Goal: Task Accomplishment & Management: Manage account settings

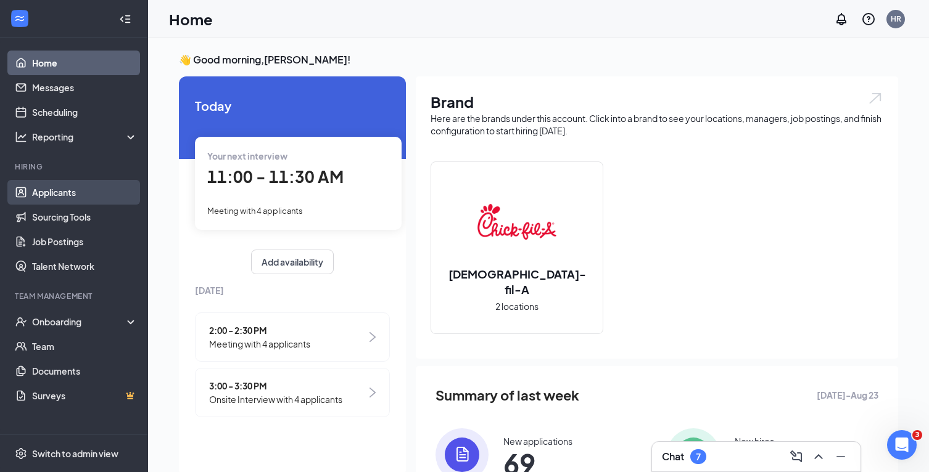
click at [36, 187] on link "Applicants" at bounding box center [84, 192] width 105 height 25
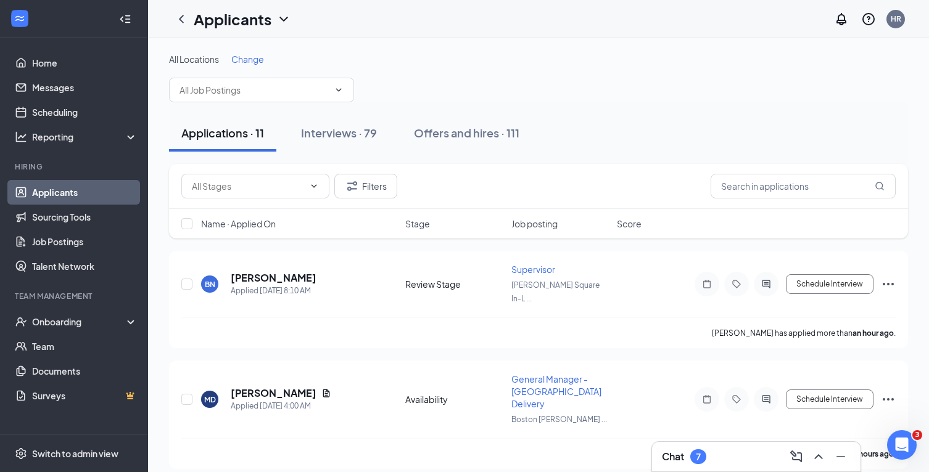
click at [749, 456] on div "Chat 7" at bounding box center [756, 457] width 189 height 20
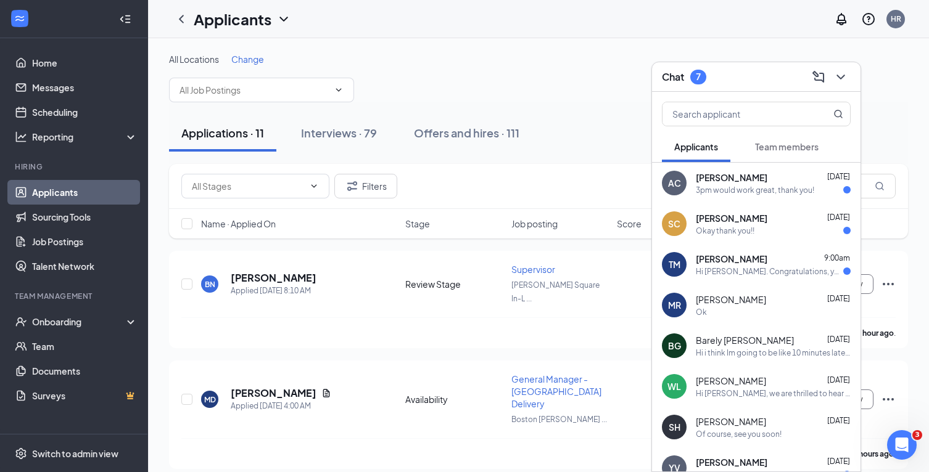
click at [746, 73] on div "Chat 7" at bounding box center [756, 76] width 189 height 19
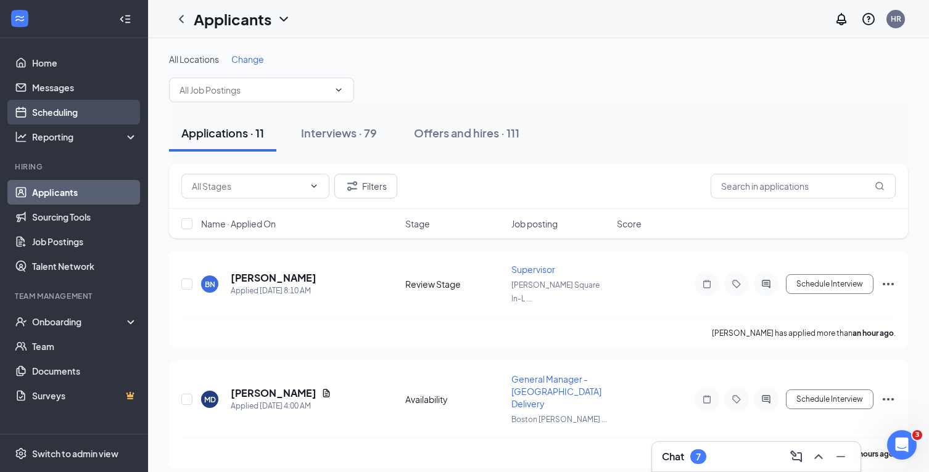
click at [47, 117] on link "Scheduling" at bounding box center [84, 112] width 105 height 25
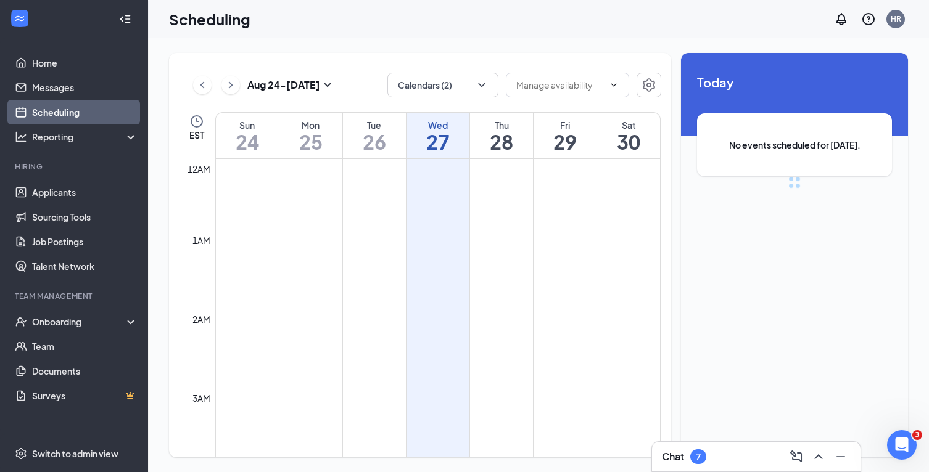
scroll to position [606, 0]
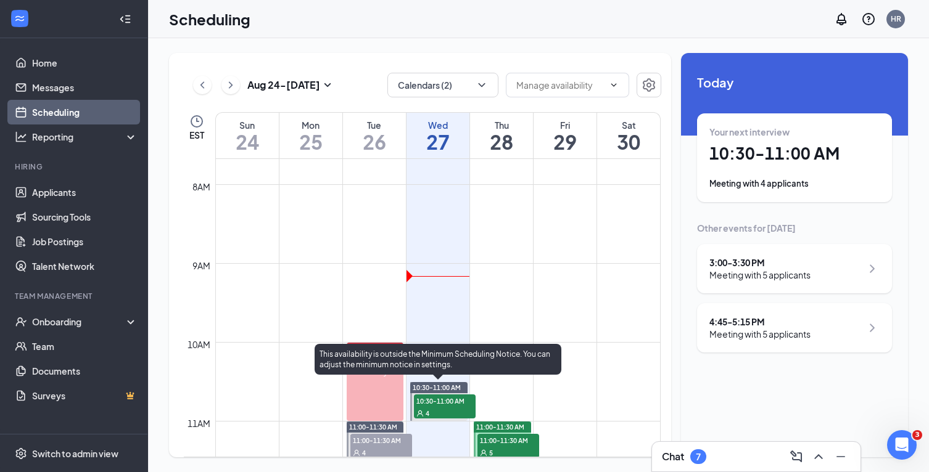
click at [459, 412] on div "4" at bounding box center [445, 413] width 62 height 12
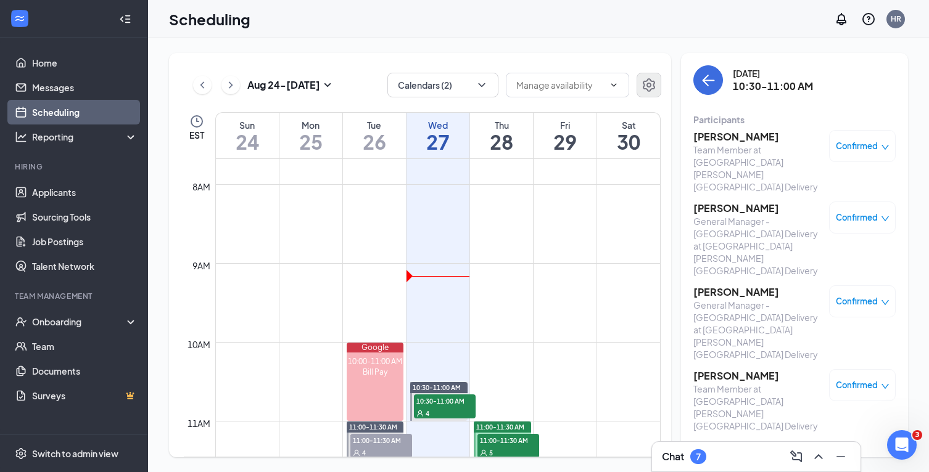
click at [644, 91] on icon "Settings" at bounding box center [648, 85] width 15 height 15
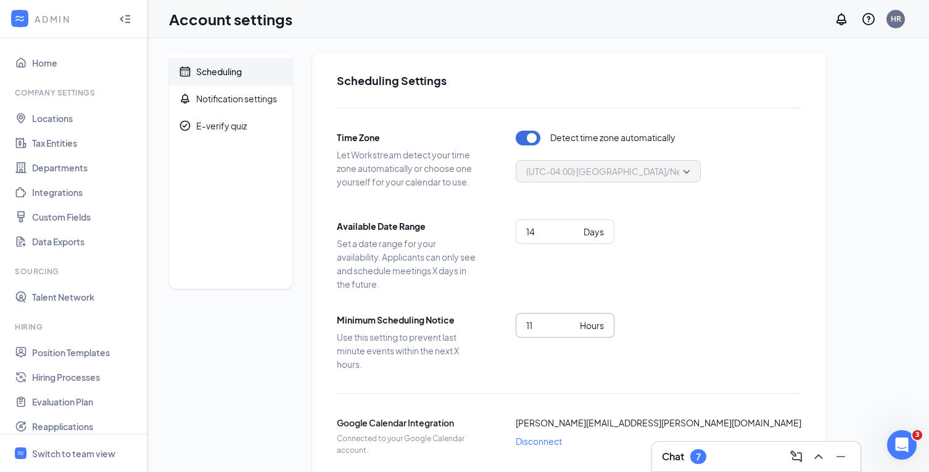
click at [569, 324] on input "11" at bounding box center [550, 326] width 49 height 14
type input "12"
click at [569, 324] on input "12" at bounding box center [550, 326] width 49 height 14
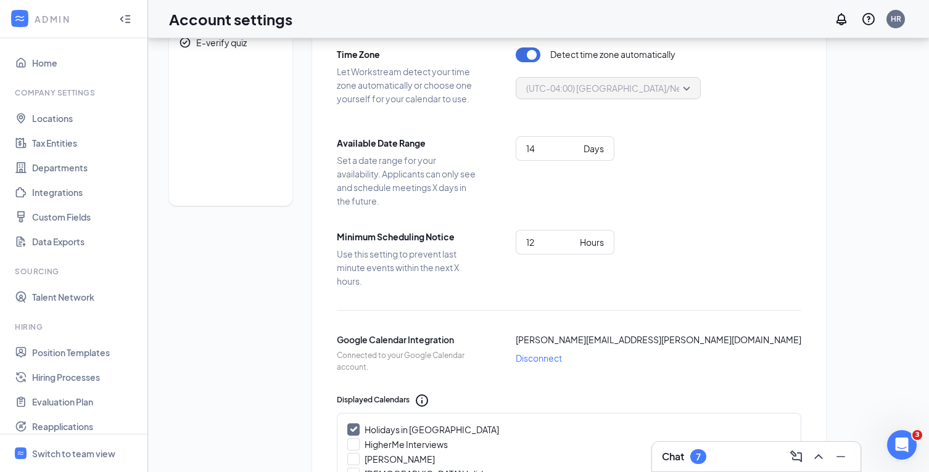
scroll to position [84, 0]
click at [70, 452] on div "Switch to team view" at bounding box center [73, 454] width 83 height 12
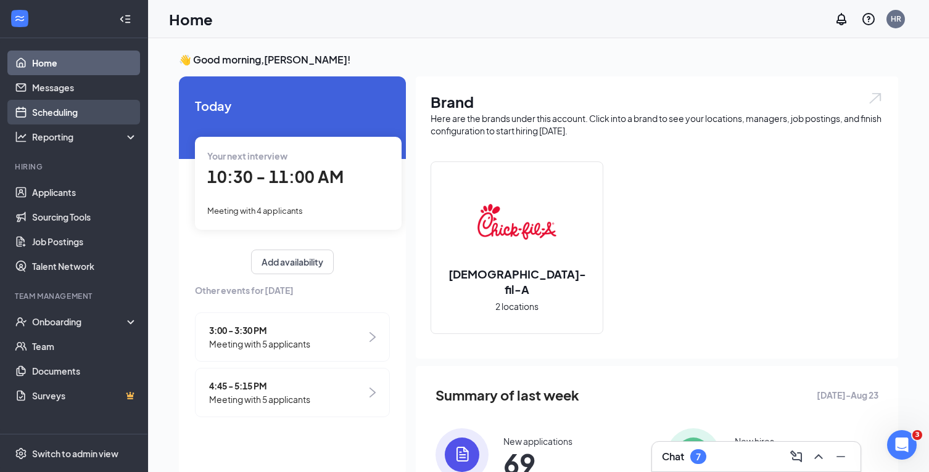
click at [77, 117] on link "Scheduling" at bounding box center [84, 112] width 105 height 25
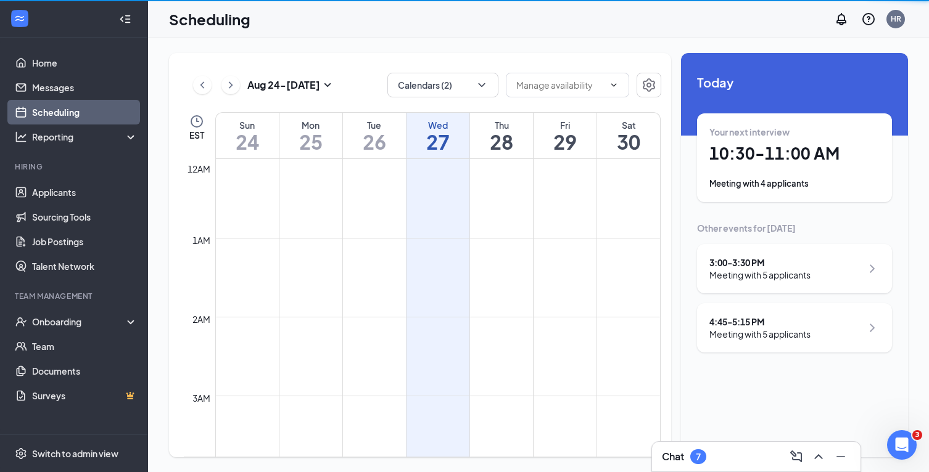
scroll to position [606, 0]
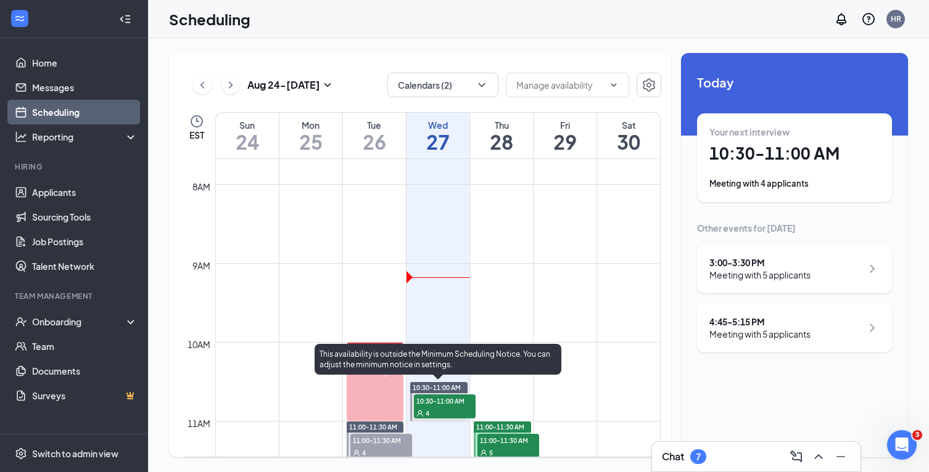
click at [456, 404] on span "10:30-11:00 AM" at bounding box center [445, 401] width 62 height 12
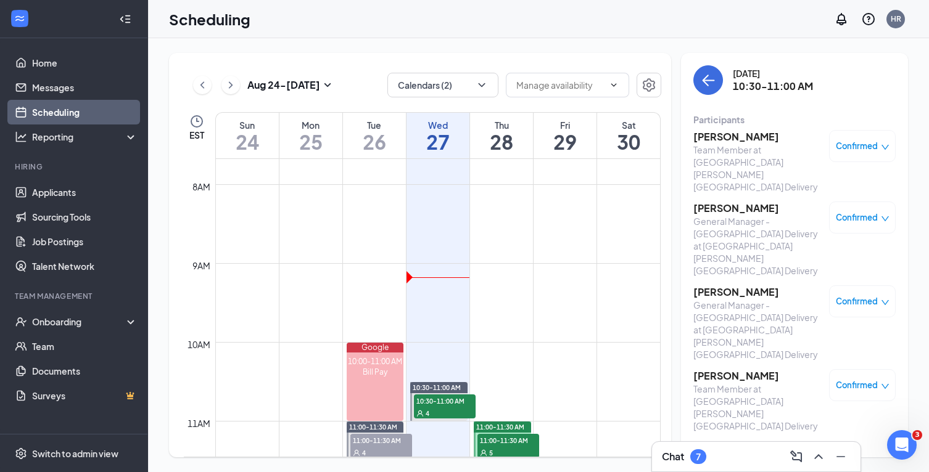
click at [745, 142] on h3 "[PERSON_NAME]" at bounding box center [757, 137] width 129 height 14
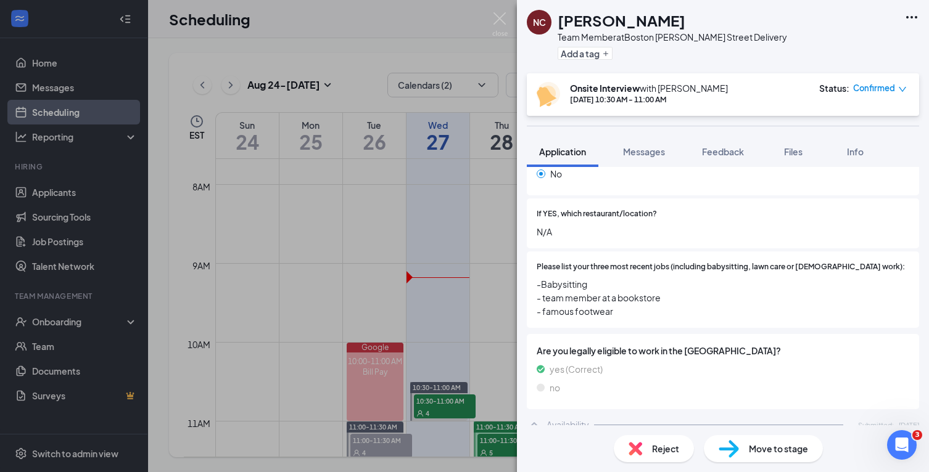
scroll to position [350, 0]
click at [515, 248] on div "NC [PERSON_NAME] Team Member at [GEOGRAPHIC_DATA] [PERSON_NAME][GEOGRAPHIC_DATA…" at bounding box center [464, 236] width 929 height 472
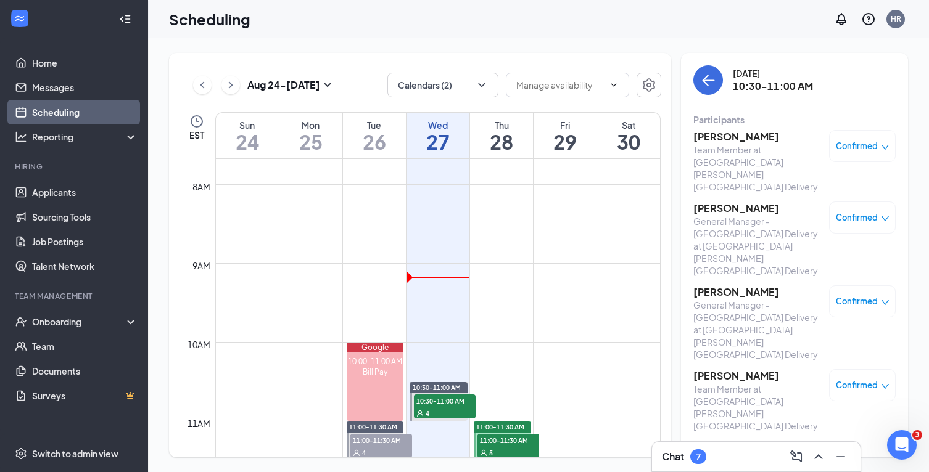
click at [747, 202] on h3 "[PERSON_NAME]" at bounding box center [757, 209] width 129 height 14
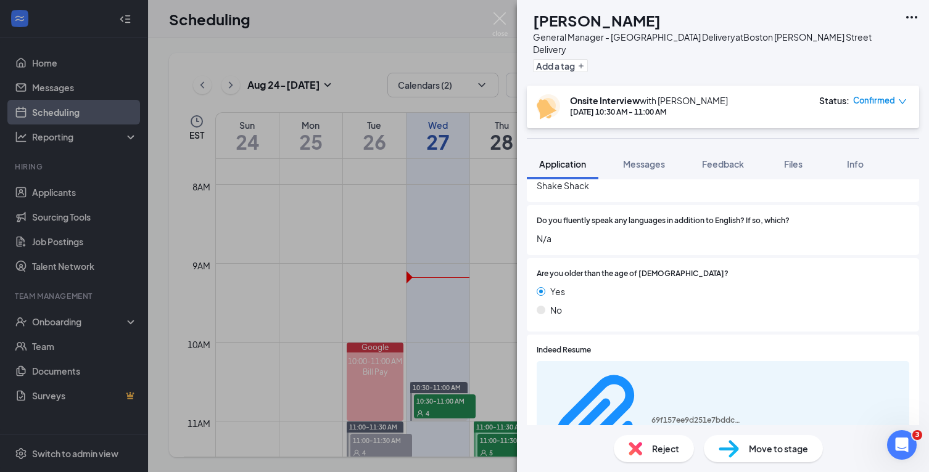
scroll to position [473, 0]
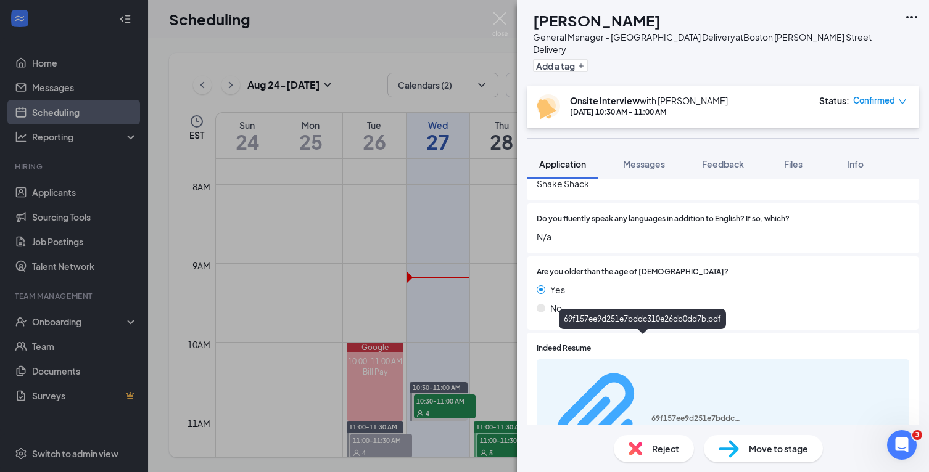
click at [656, 414] on div "69f157ee9d251e7bddc310e26db0dd7b.pdf" at bounding box center [697, 419] width 92 height 10
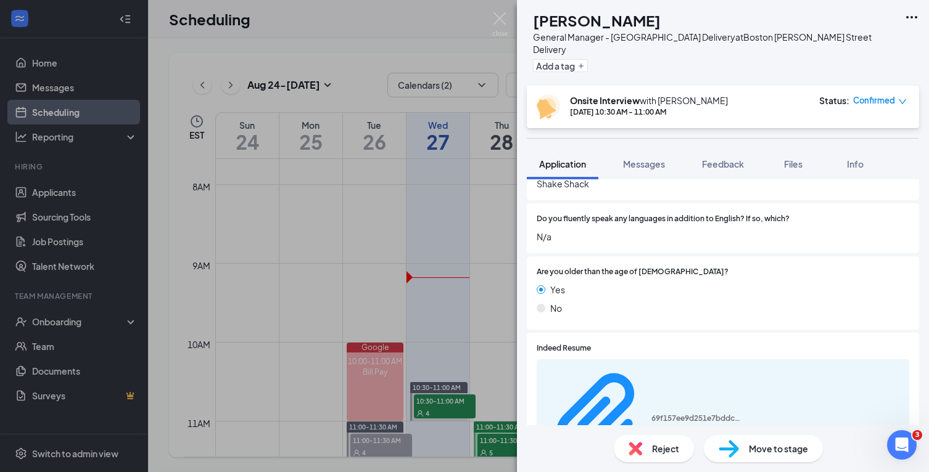
click at [498, 236] on div "CC [PERSON_NAME] General Manager - [GEOGRAPHIC_DATA] Delivery at [GEOGRAPHIC_DA…" at bounding box center [464, 236] width 929 height 472
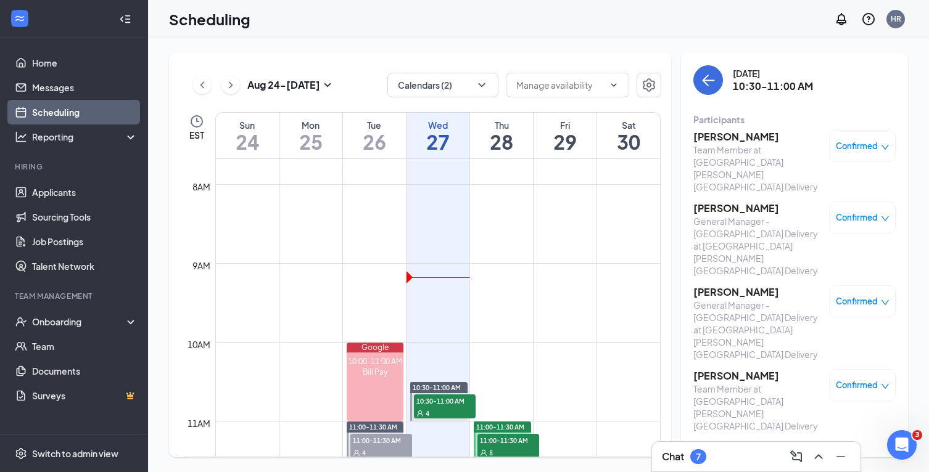
click at [721, 285] on h3 "[PERSON_NAME]" at bounding box center [757, 292] width 129 height 14
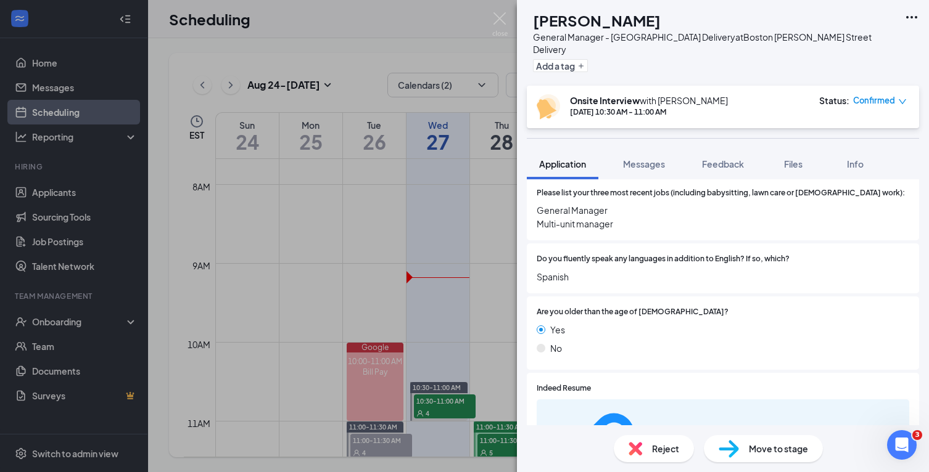
scroll to position [459, 0]
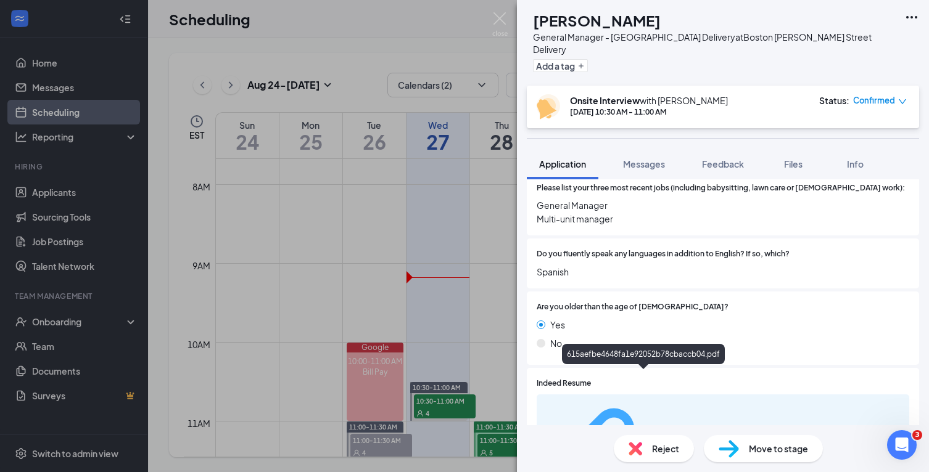
click at [651, 449] on div "615aefbe4648fa1e92052b78cbaccb04.pdf" at bounding box center [697, 454] width 92 height 10
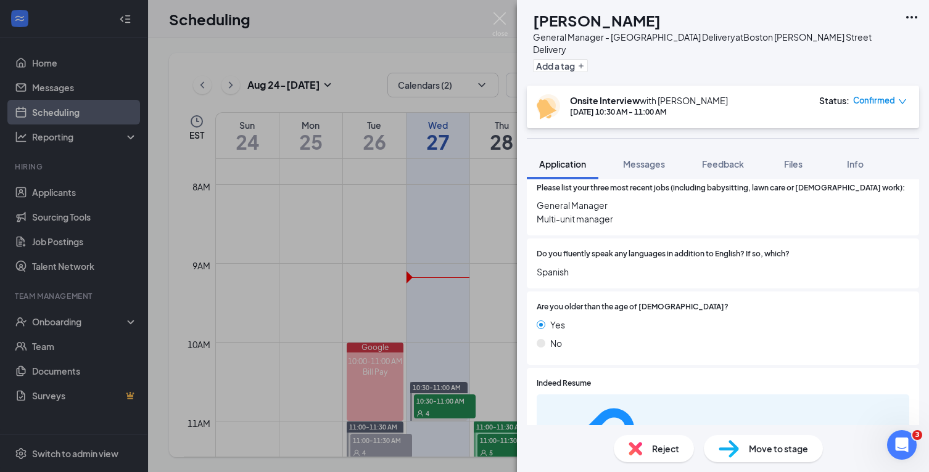
click at [483, 289] on div "OL [PERSON_NAME] General Manager - [GEOGRAPHIC_DATA] Delivery at [GEOGRAPHIC_DA…" at bounding box center [464, 236] width 929 height 472
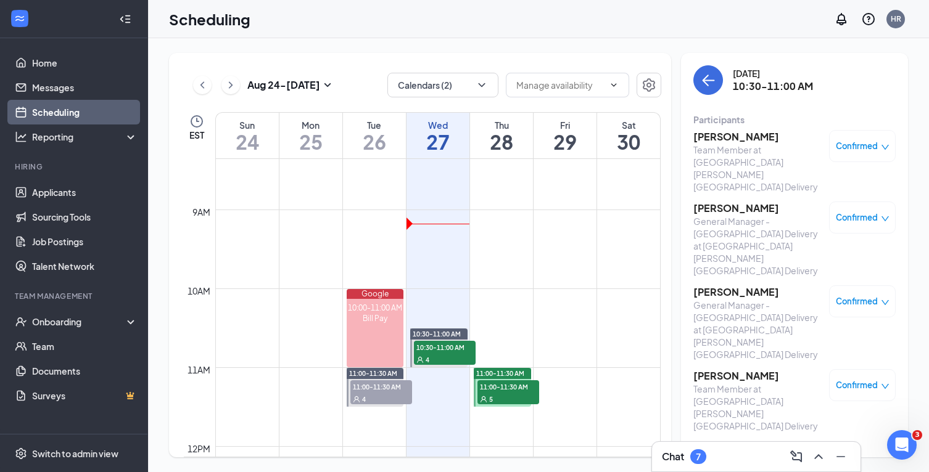
scroll to position [663, 0]
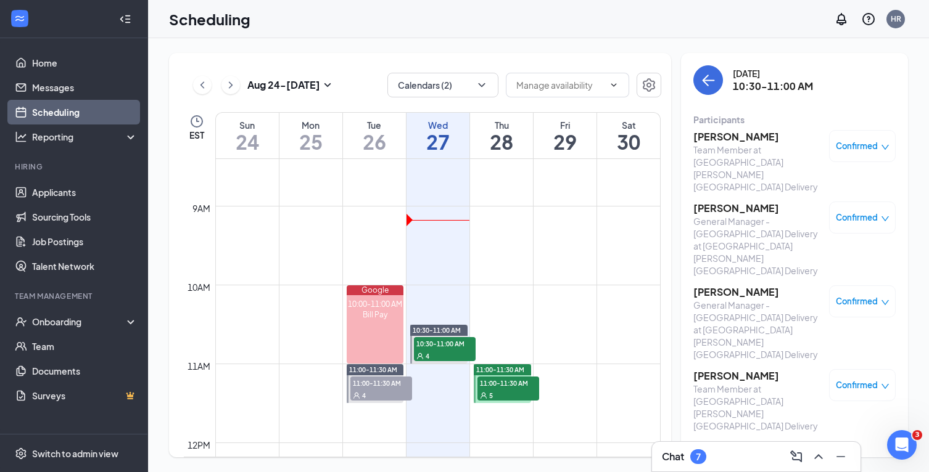
click at [724, 369] on h3 "[PERSON_NAME]" at bounding box center [757, 376] width 129 height 14
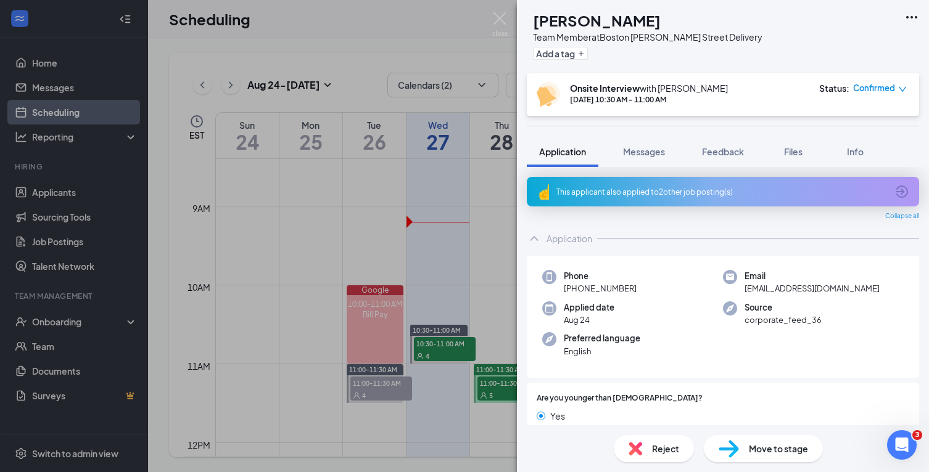
click at [459, 225] on div "[PERSON_NAME] Team Member at [GEOGRAPHIC_DATA] [PERSON_NAME][GEOGRAPHIC_DATA] D…" at bounding box center [464, 236] width 929 height 472
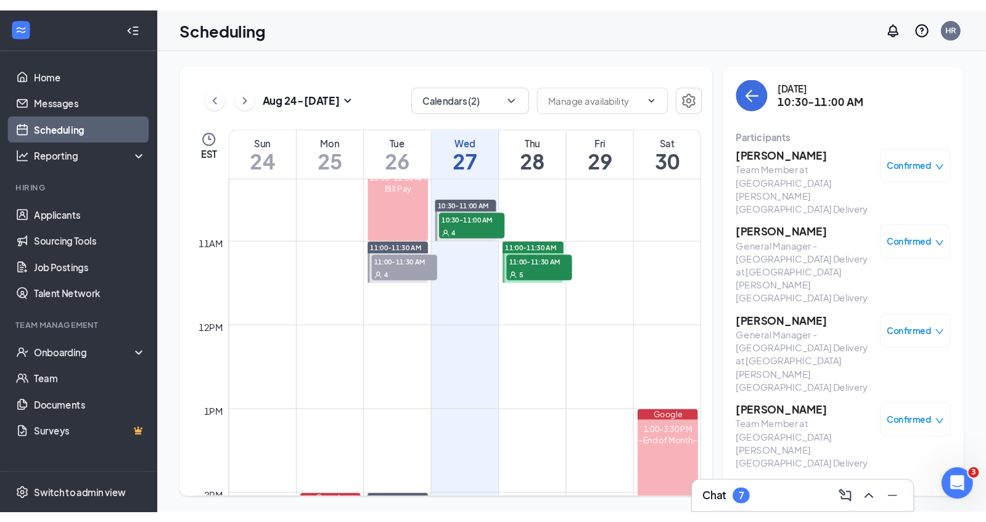
scroll to position [809, 0]
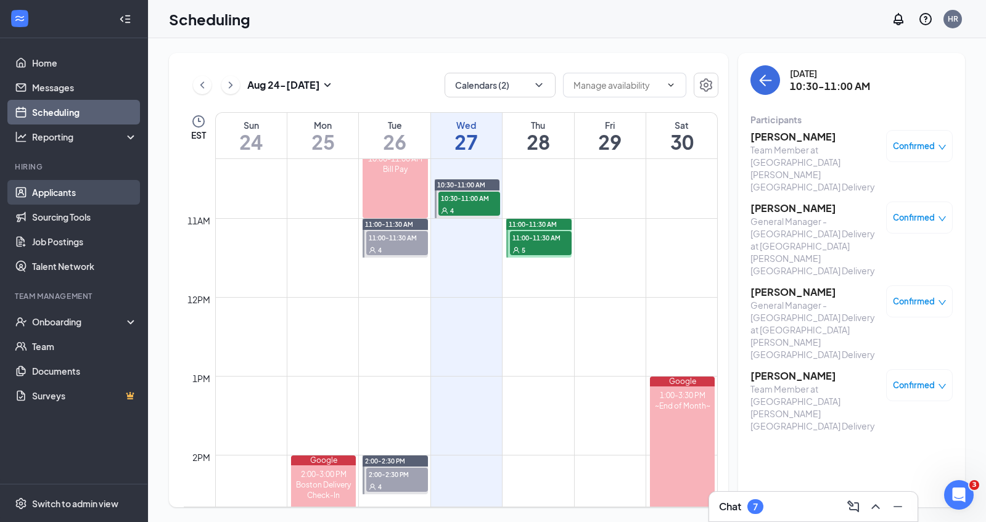
click at [66, 189] on link "Applicants" at bounding box center [84, 192] width 105 height 25
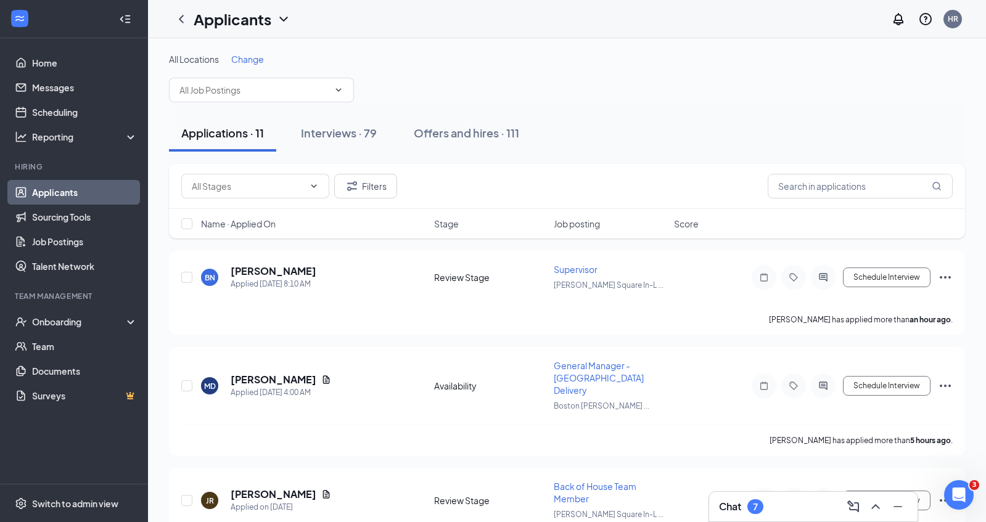
click at [252, 220] on span "Name · Applied On" at bounding box center [238, 224] width 75 height 12
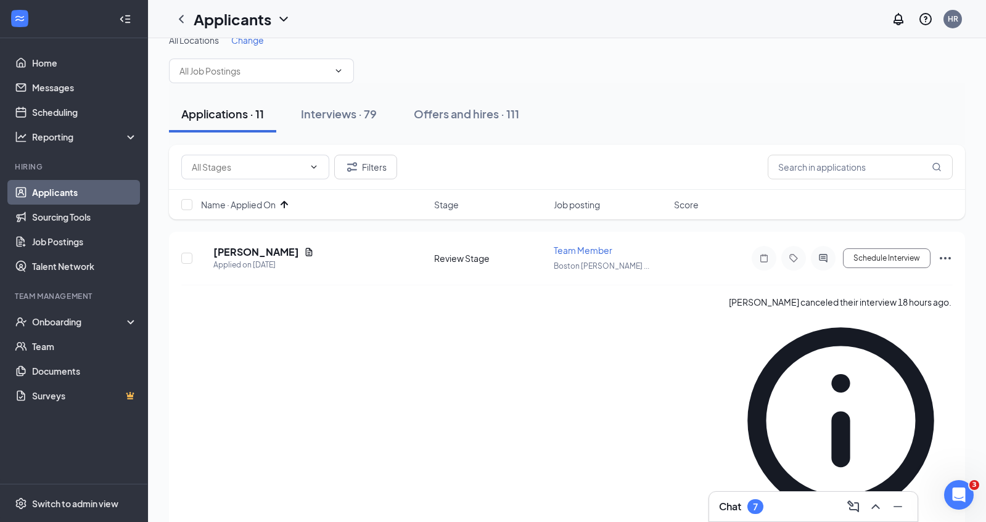
scroll to position [22, 0]
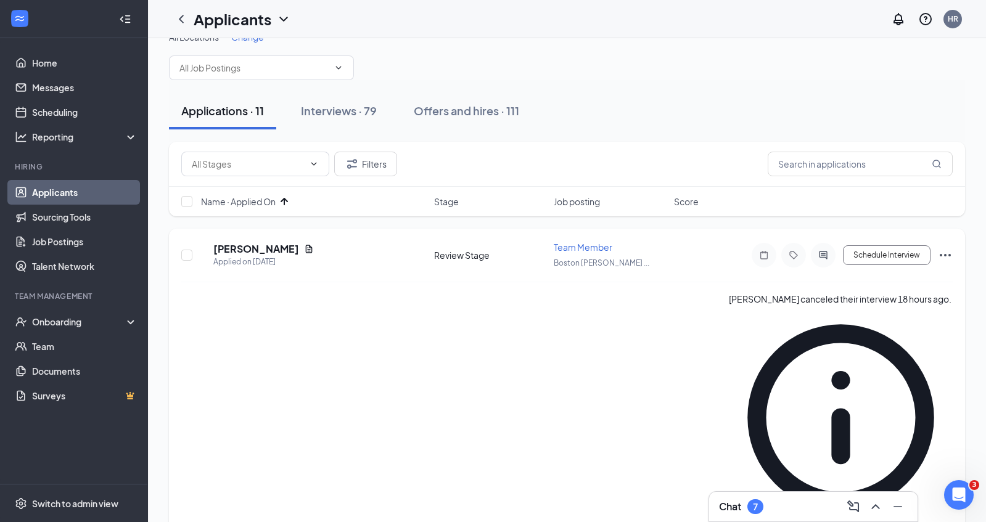
click at [928, 255] on icon "Ellipses" at bounding box center [945, 255] width 11 height 2
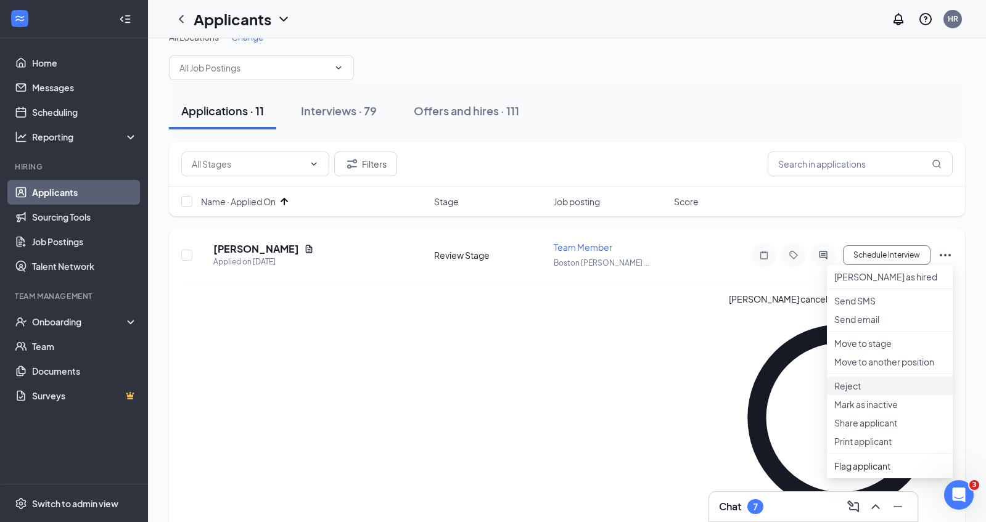
click at [845, 392] on p "Reject" at bounding box center [889, 386] width 111 height 12
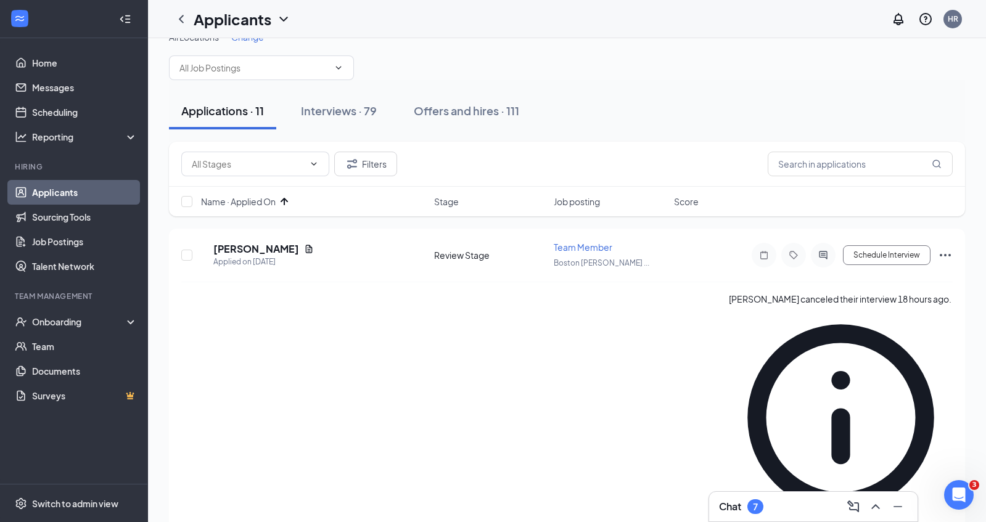
type textarea "Cancelled interview"
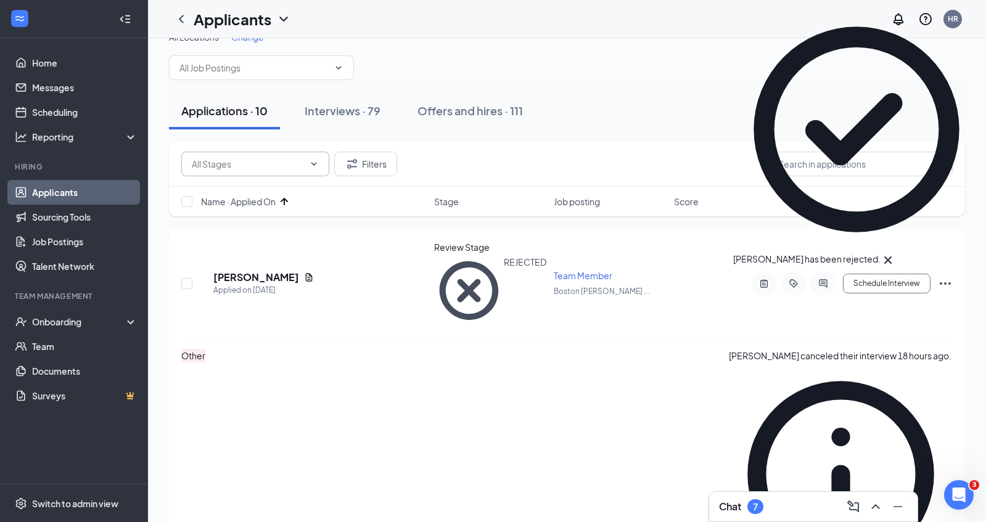
click at [271, 165] on input "text" at bounding box center [248, 164] width 112 height 14
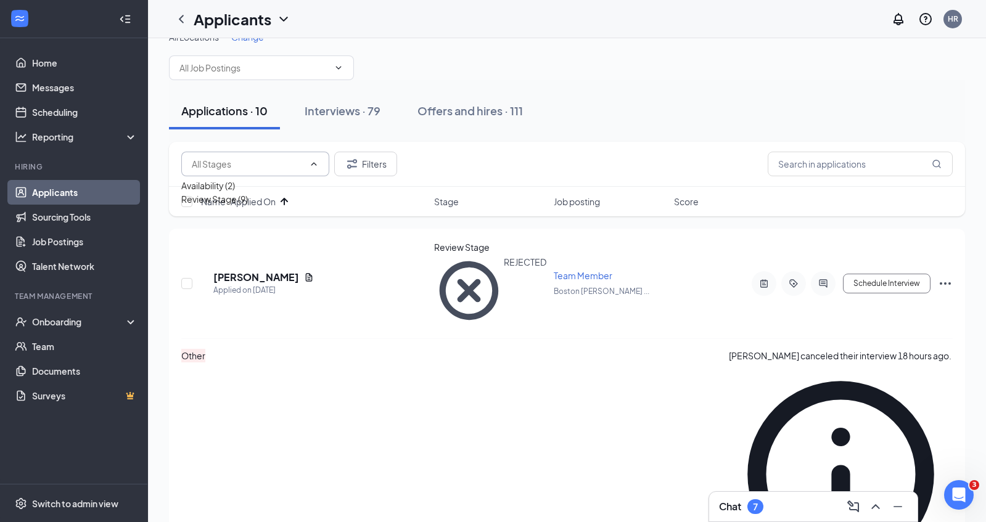
click at [231, 206] on div "Review Stage (9)" at bounding box center [214, 199] width 67 height 14
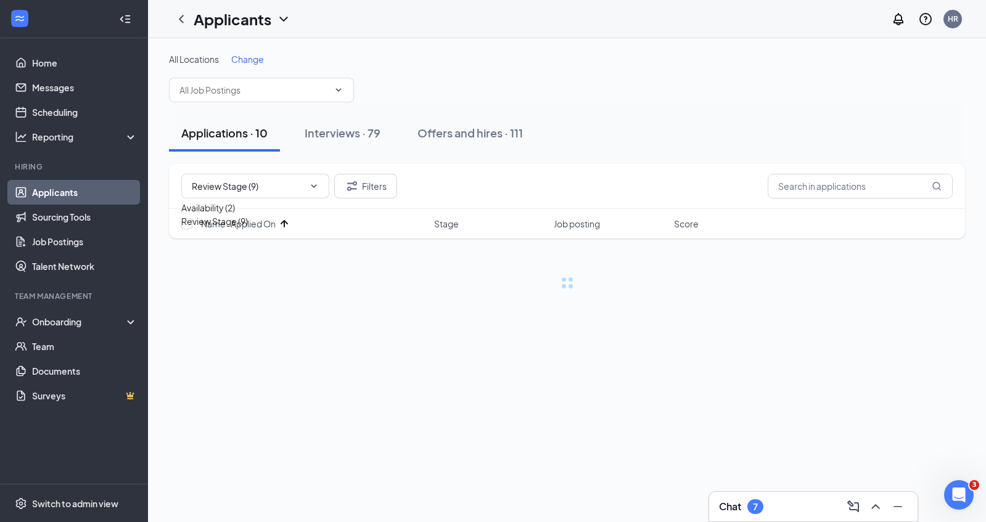
type input "Review Stage (9)"
click at [150, 178] on div "All Locations Change Applications · 10 Interviews · 79 Offers and hires · 111 R…" at bounding box center [567, 183] width 838 height 290
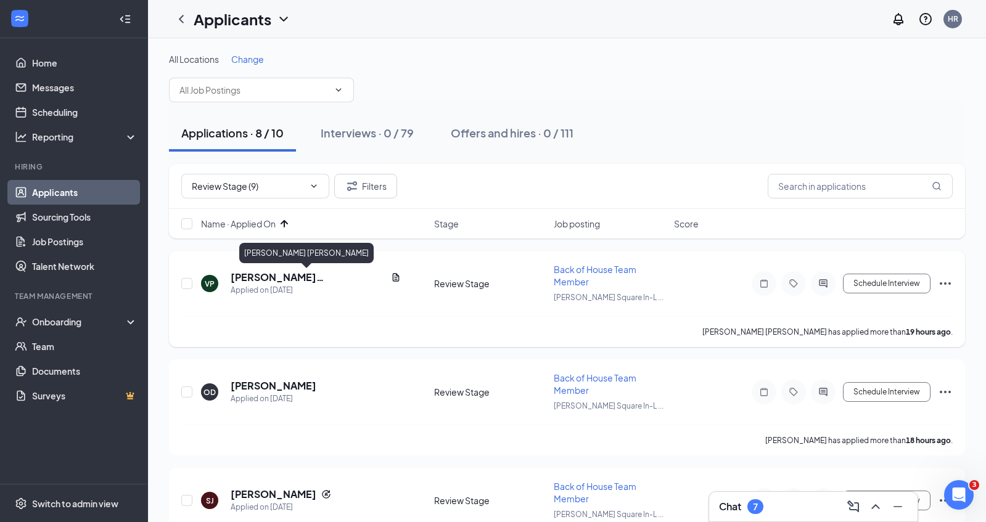
click at [256, 282] on h5 "[PERSON_NAME] [PERSON_NAME]" at bounding box center [308, 278] width 155 height 14
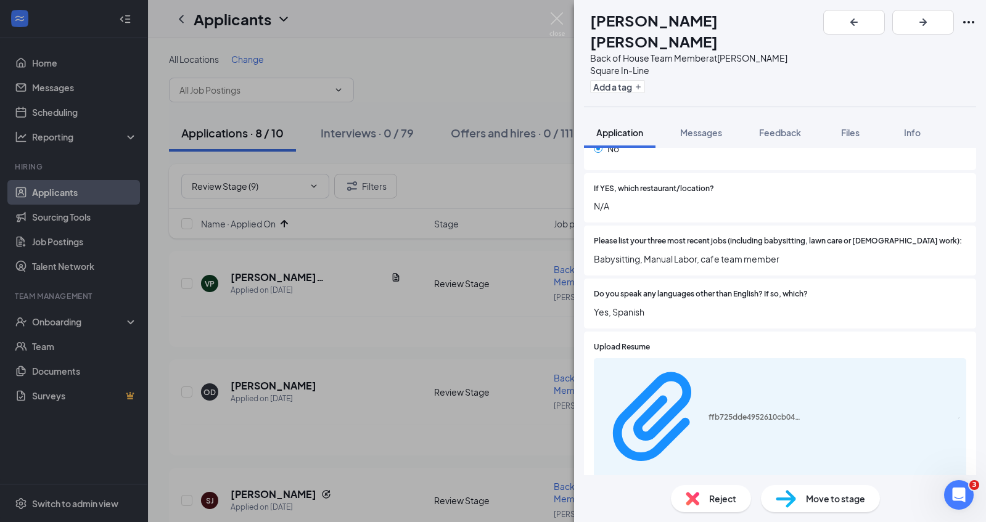
scroll to position [407, 0]
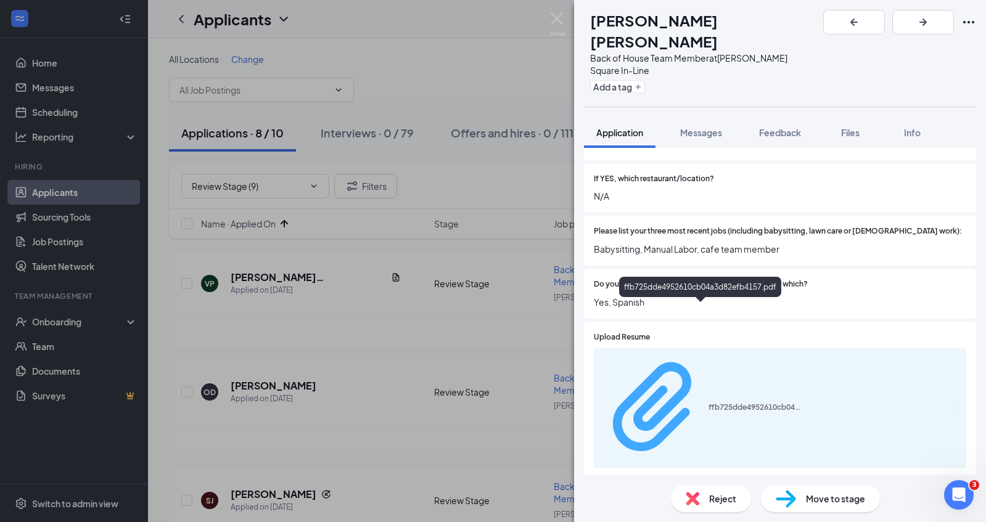
click at [719, 403] on div "ffb725dde4952610cb04a3d82efb4157.pdf" at bounding box center [754, 408] width 92 height 10
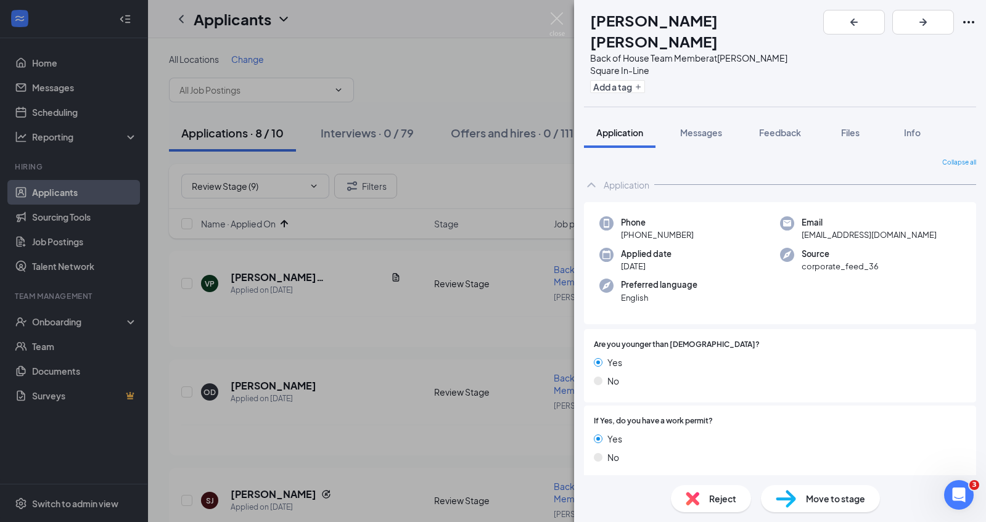
scroll to position [7, 0]
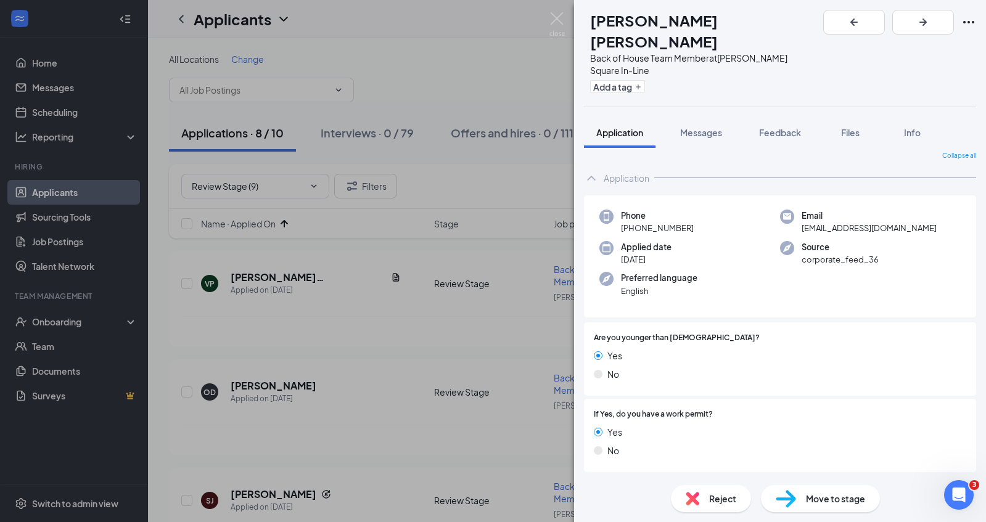
click at [793, 472] on img at bounding box center [786, 499] width 20 height 18
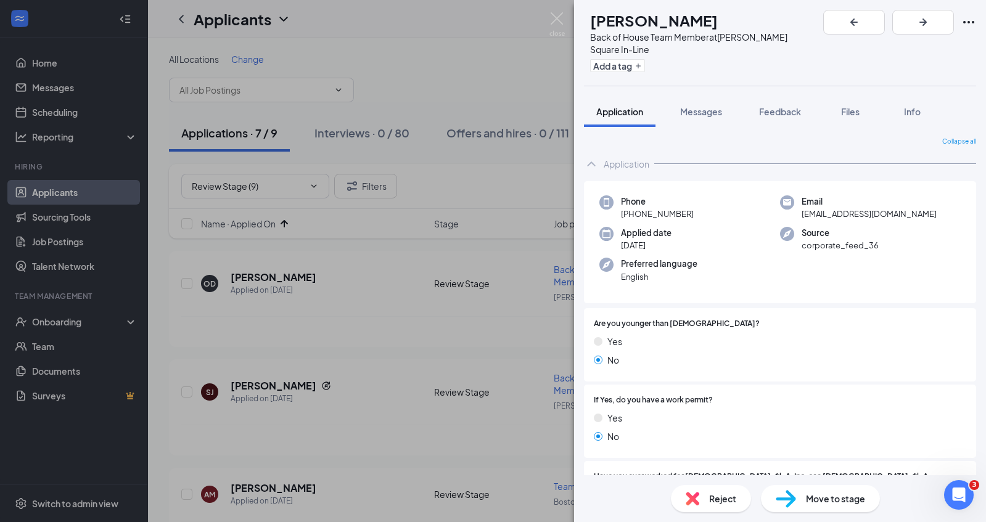
click at [781, 472] on img at bounding box center [786, 499] width 20 height 18
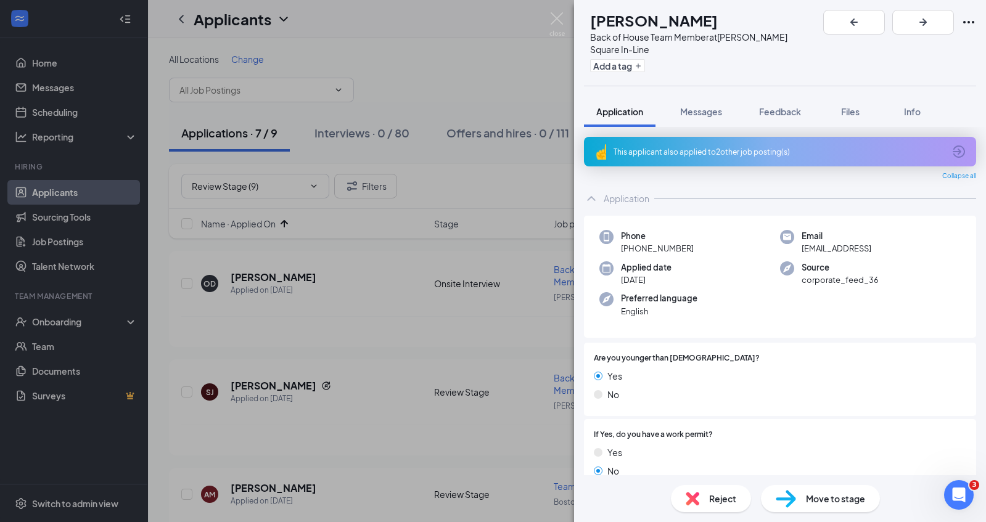
click at [760, 147] on div "This applicant also applied to 2 other job posting(s)" at bounding box center [778, 152] width 330 height 10
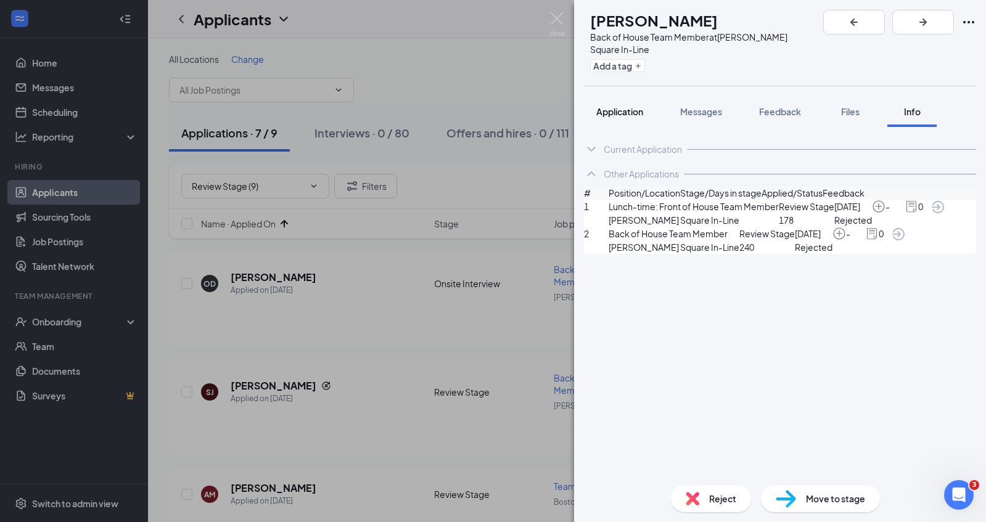
click at [643, 106] on span "Application" at bounding box center [619, 111] width 47 height 11
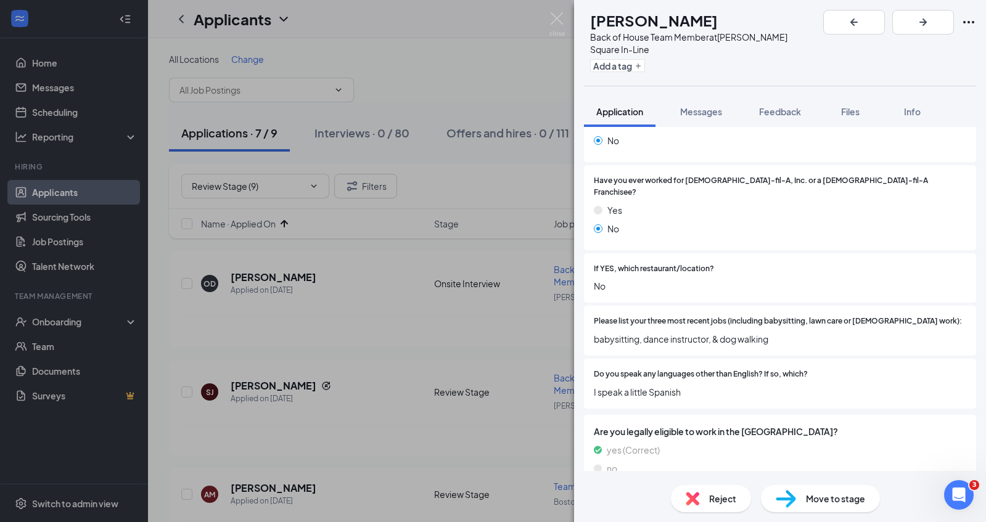
scroll to position [404, 0]
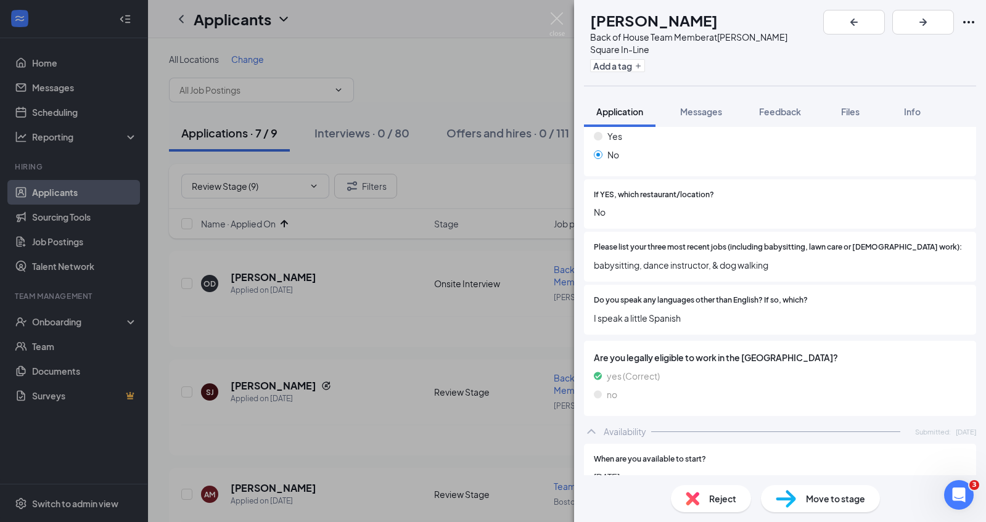
click at [781, 472] on div "Move to stage" at bounding box center [820, 498] width 119 height 27
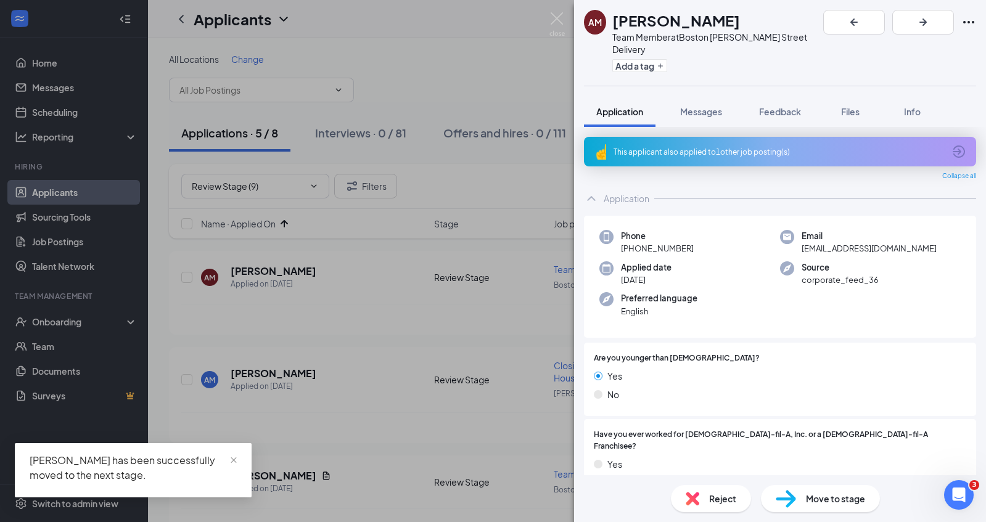
click at [764, 147] on div "This applicant also applied to 1 other job posting(s)" at bounding box center [778, 152] width 330 height 10
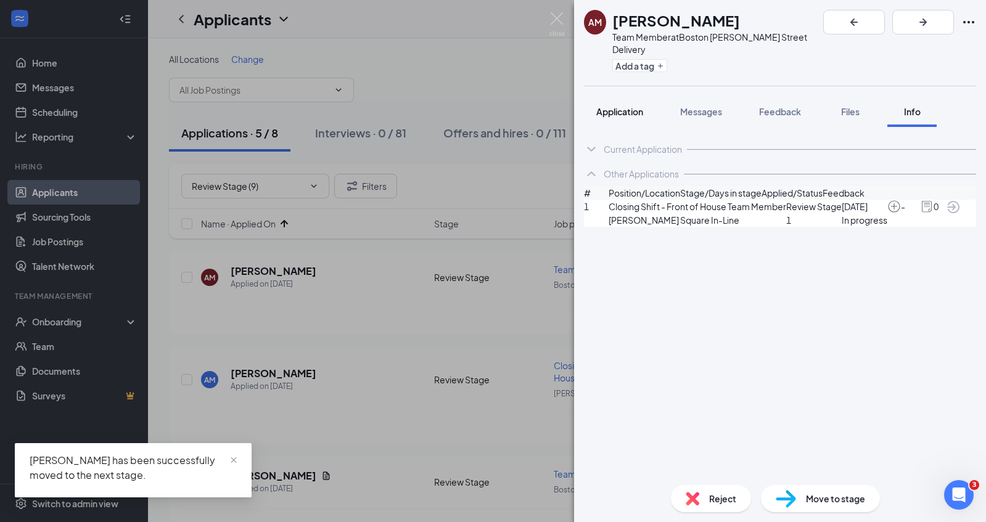
click at [617, 106] on span "Application" at bounding box center [619, 111] width 47 height 11
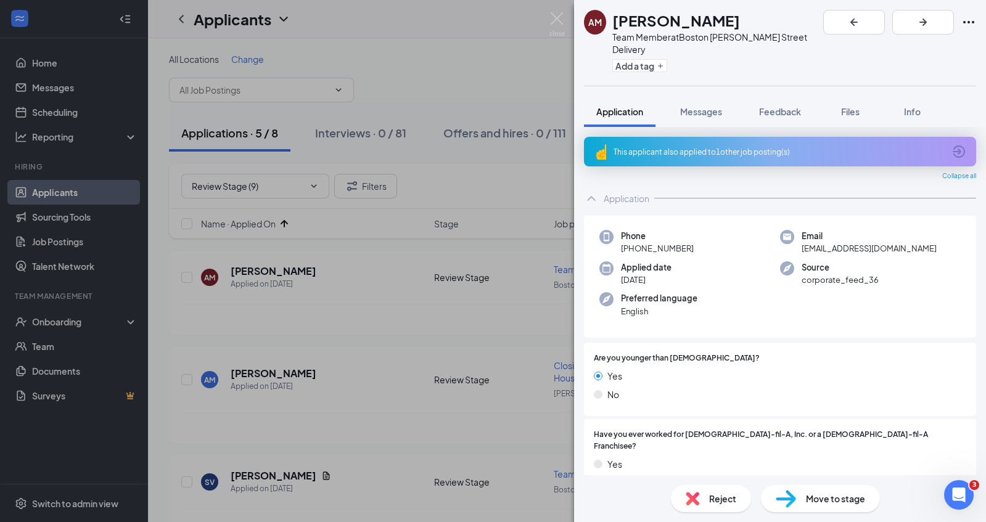
click at [795, 472] on img at bounding box center [786, 499] width 20 height 18
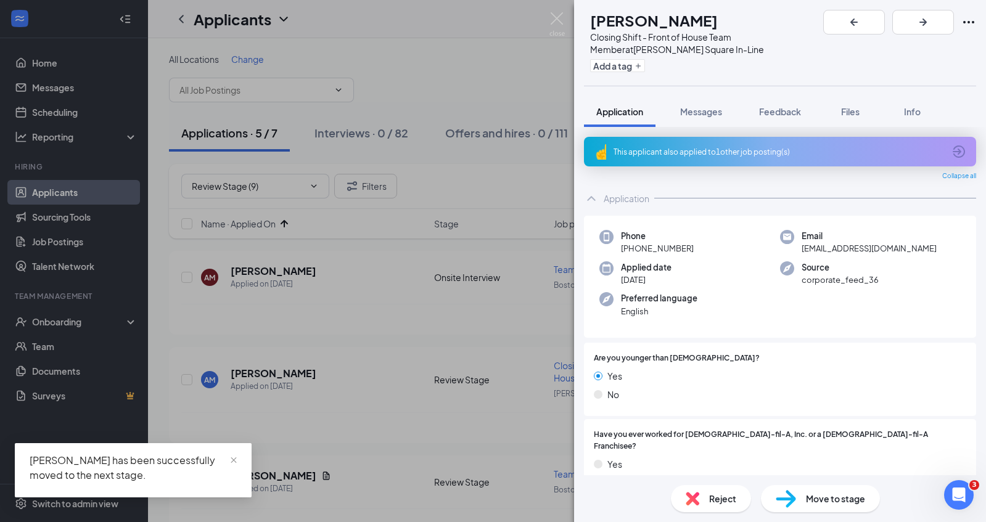
click at [705, 472] on div "Reject" at bounding box center [711, 498] width 80 height 27
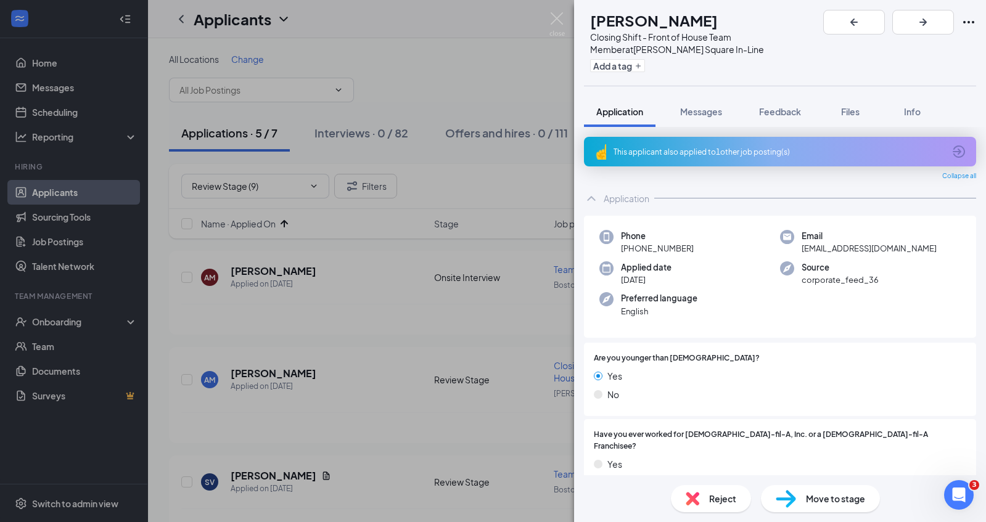
type textarea "Applied to another role"
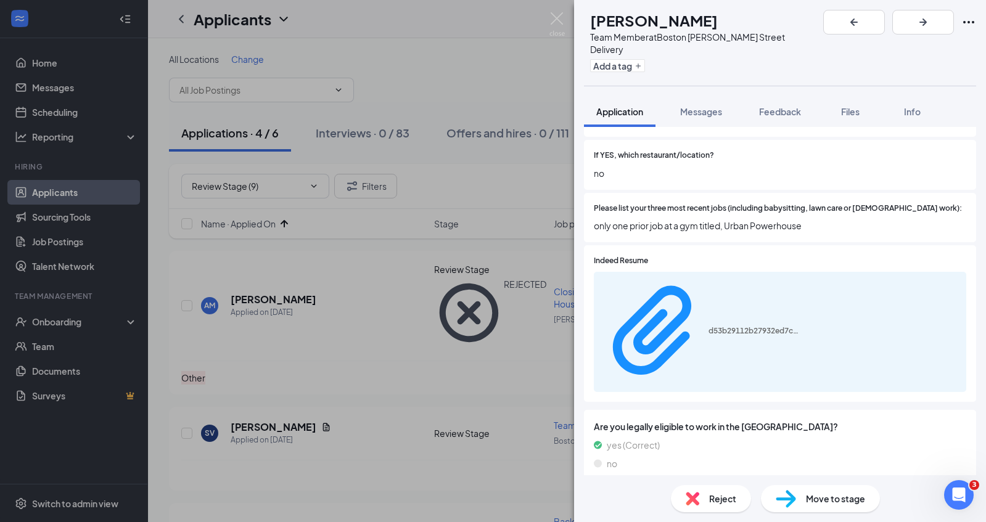
scroll to position [414, 0]
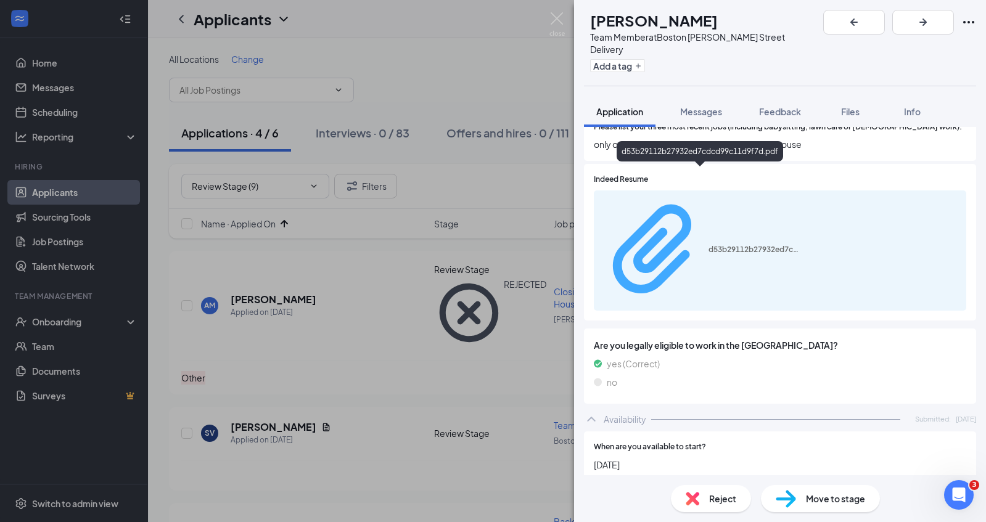
click at [729, 245] on div "d53b29112b27932ed7cdcd99c11d9f7d.pdf" at bounding box center [754, 250] width 92 height 10
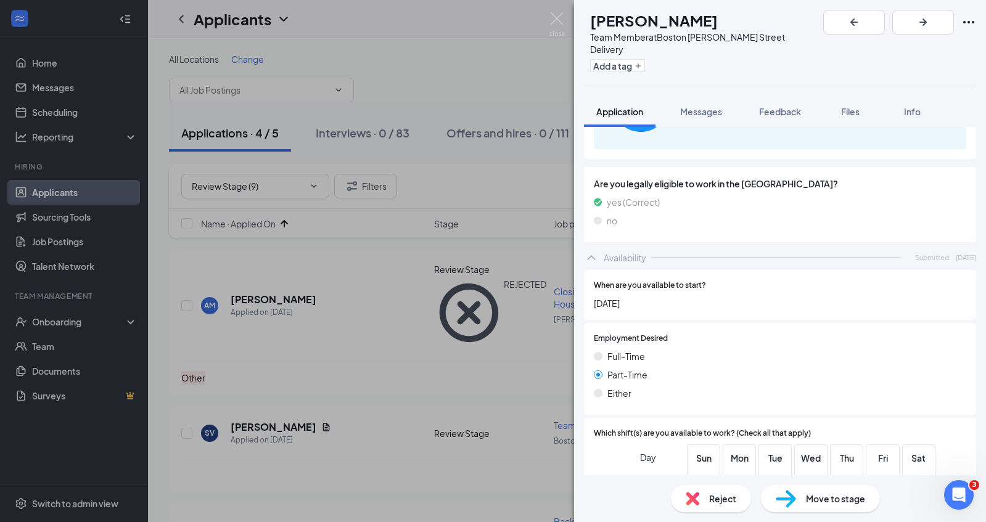
scroll to position [78, 0]
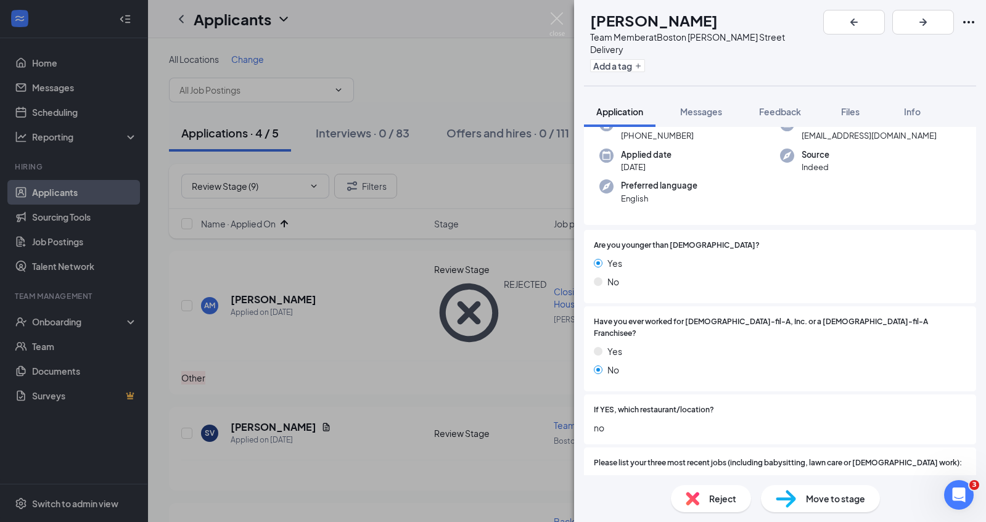
click at [777, 472] on img at bounding box center [786, 499] width 20 height 18
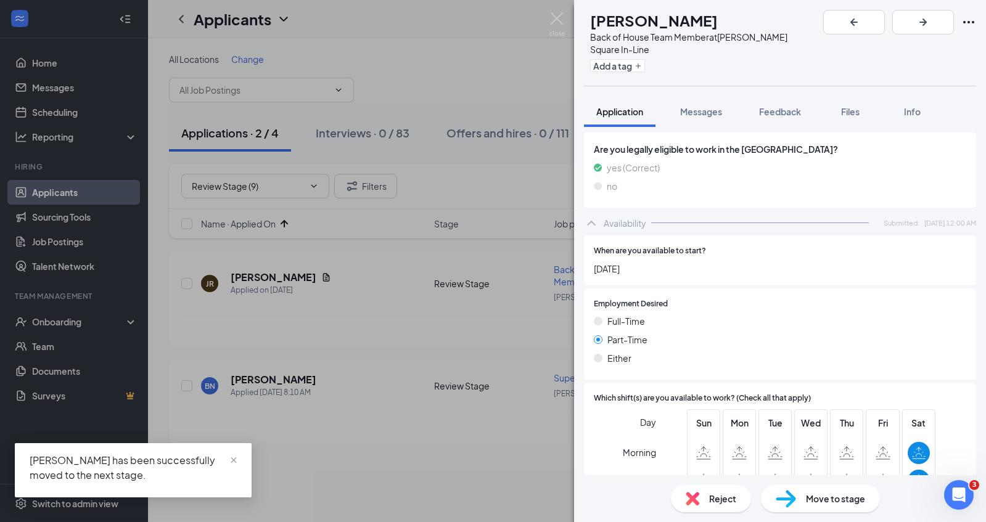
scroll to position [537, 0]
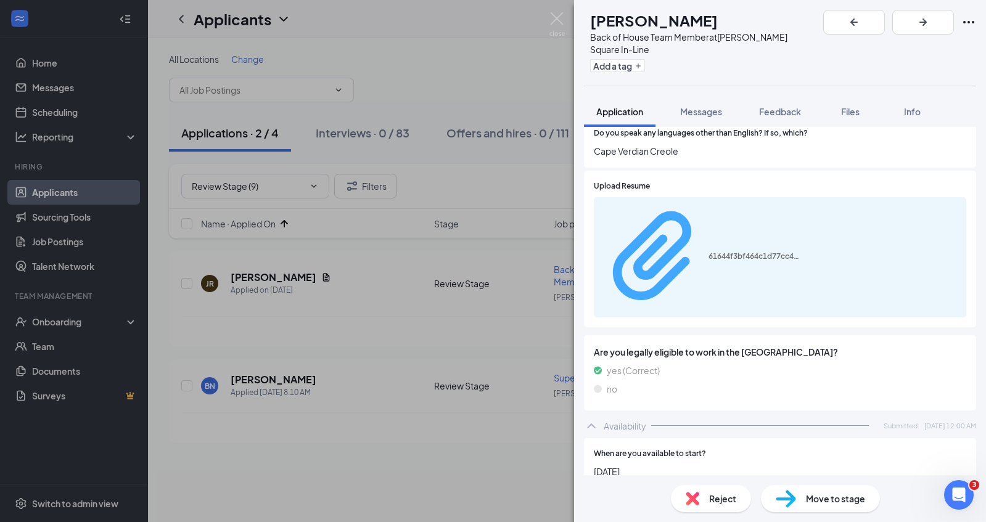
click at [740, 197] on div "61644f3bf464c1d77cc4f699cec07b52.pdf" at bounding box center [780, 257] width 372 height 120
click at [740, 252] on div "61644f3bf464c1d77cc4f699cec07b52.pdf" at bounding box center [754, 257] width 92 height 10
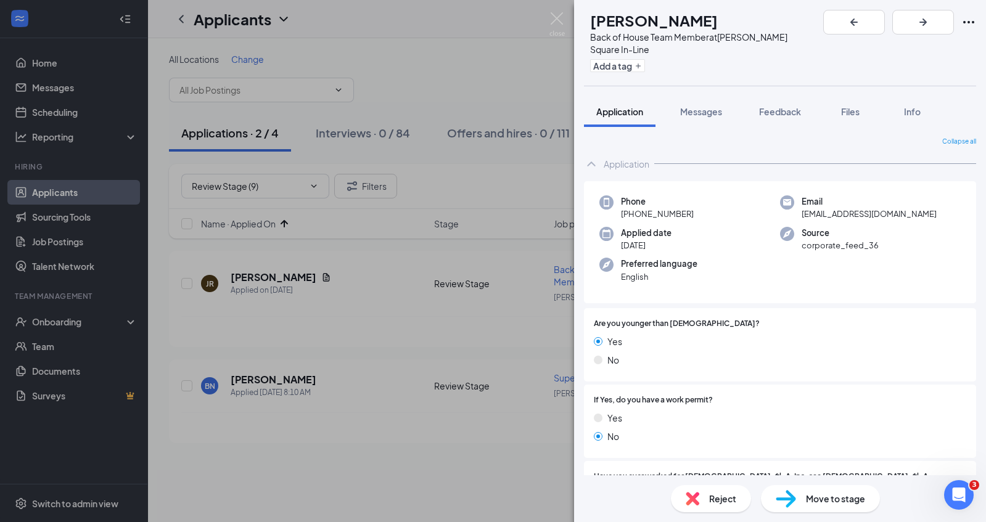
scroll to position [0, 0]
click at [780, 472] on img at bounding box center [786, 499] width 20 height 18
click at [692, 472] on div "Reject" at bounding box center [711, 498] width 80 height 27
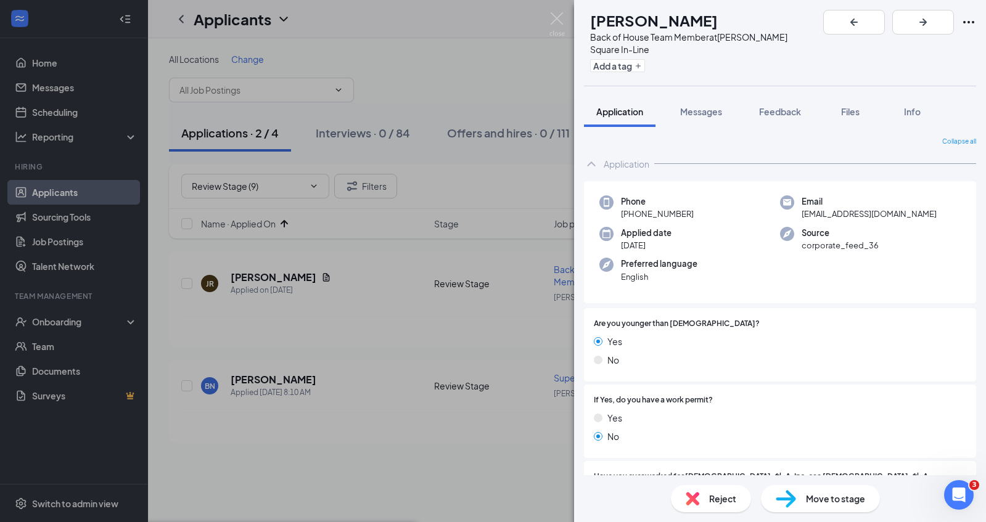
checkbox input "true"
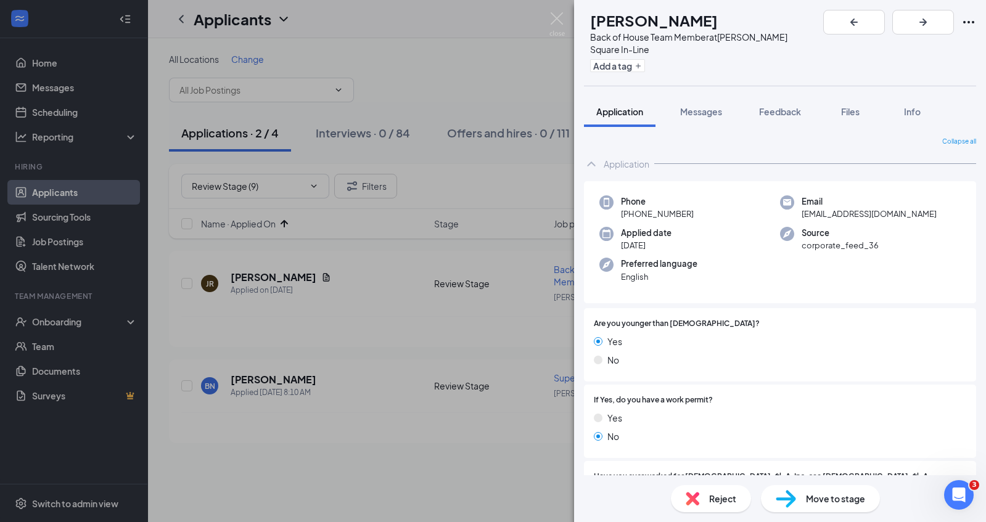
click at [797, 472] on div "Move to stage" at bounding box center [820, 498] width 119 height 27
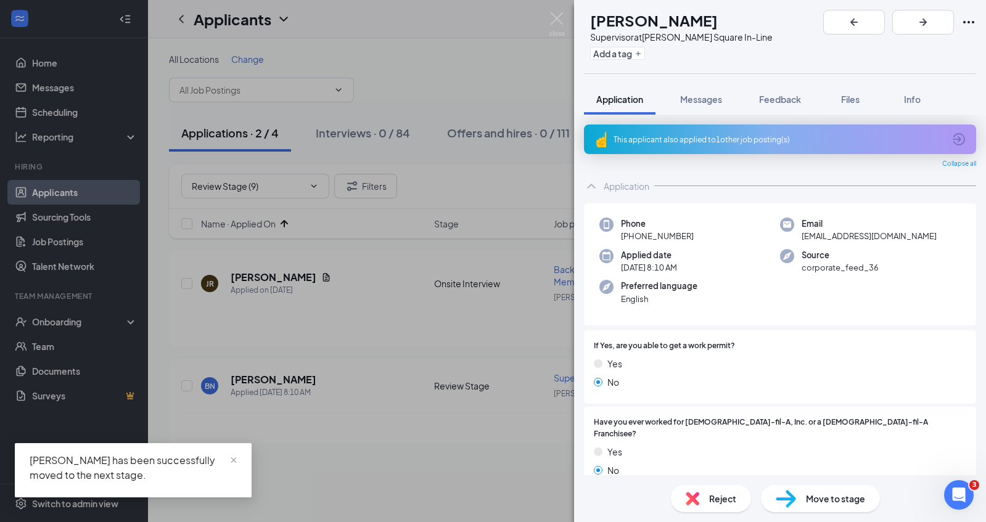
click at [723, 140] on div "This applicant also applied to 1 other job posting(s)" at bounding box center [778, 139] width 330 height 10
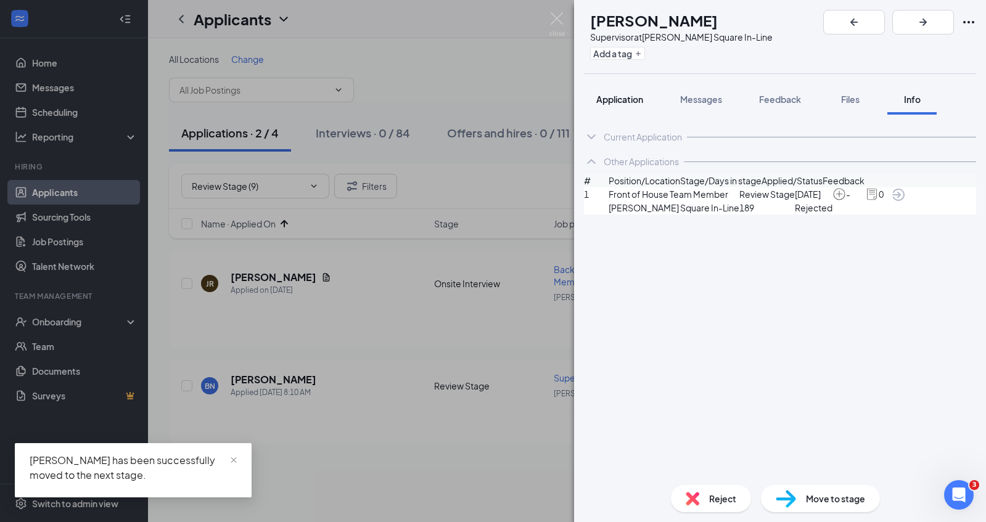
click at [619, 101] on span "Application" at bounding box center [619, 99] width 47 height 11
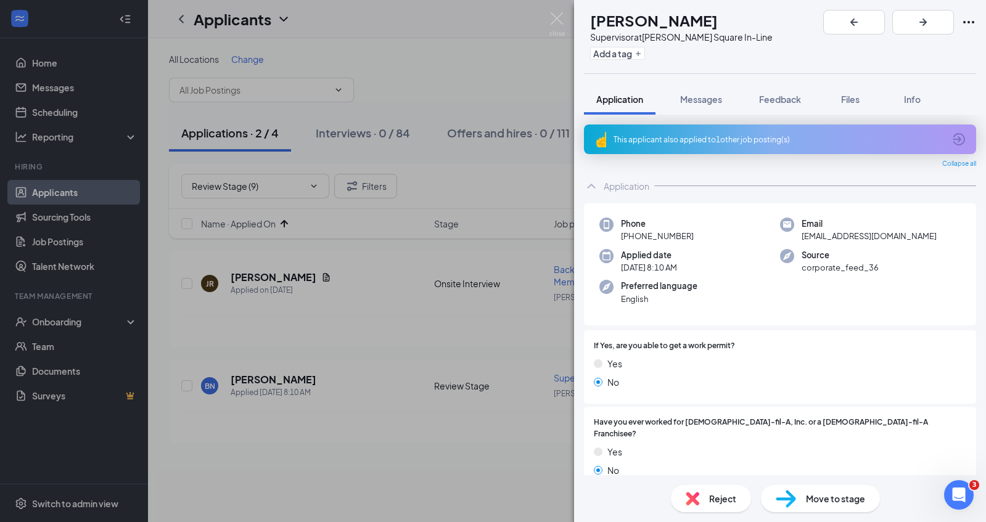
click at [803, 472] on div "Move to stage" at bounding box center [820, 498] width 119 height 27
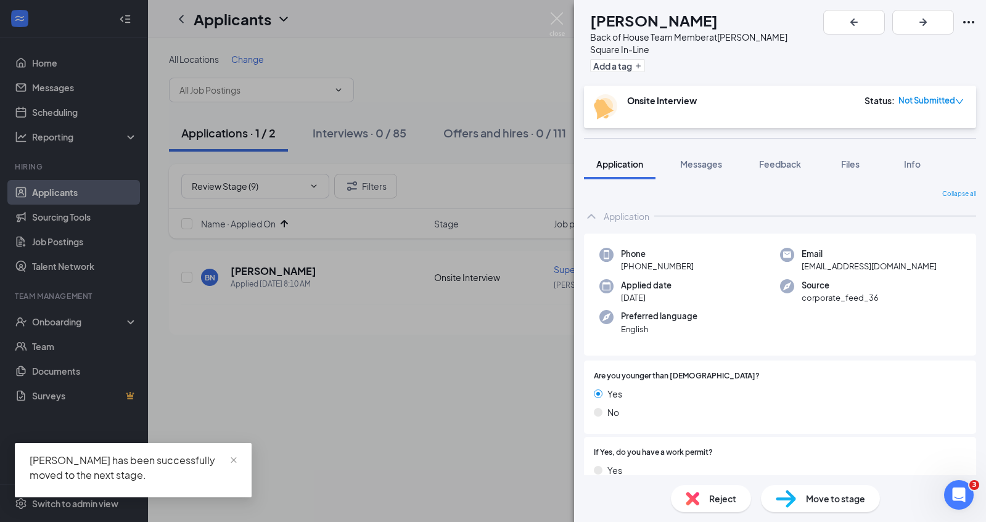
click at [367, 469] on div "JR [PERSON_NAME] Back of House Team Member at [PERSON_NAME][GEOGRAPHIC_DATA] In…" at bounding box center [493, 261] width 986 height 522
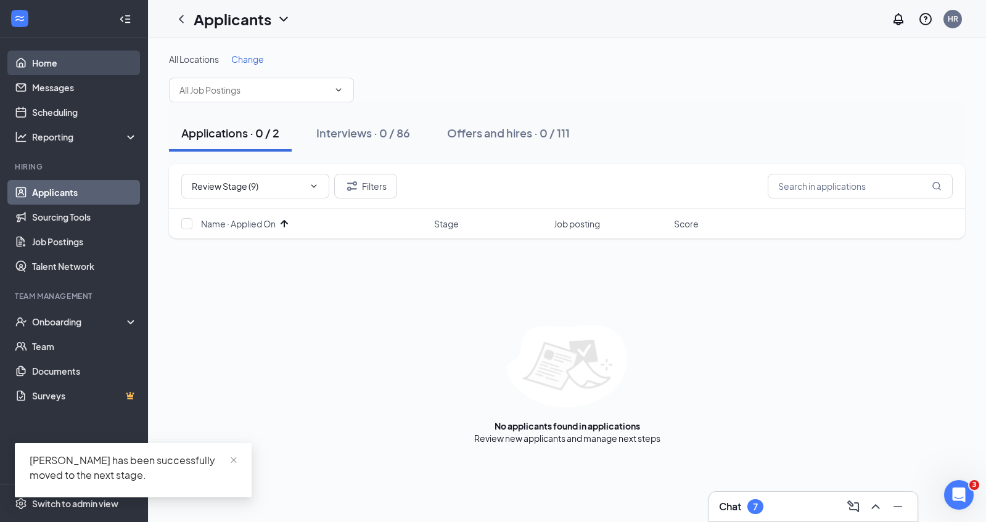
click at [49, 67] on link "Home" at bounding box center [84, 63] width 105 height 25
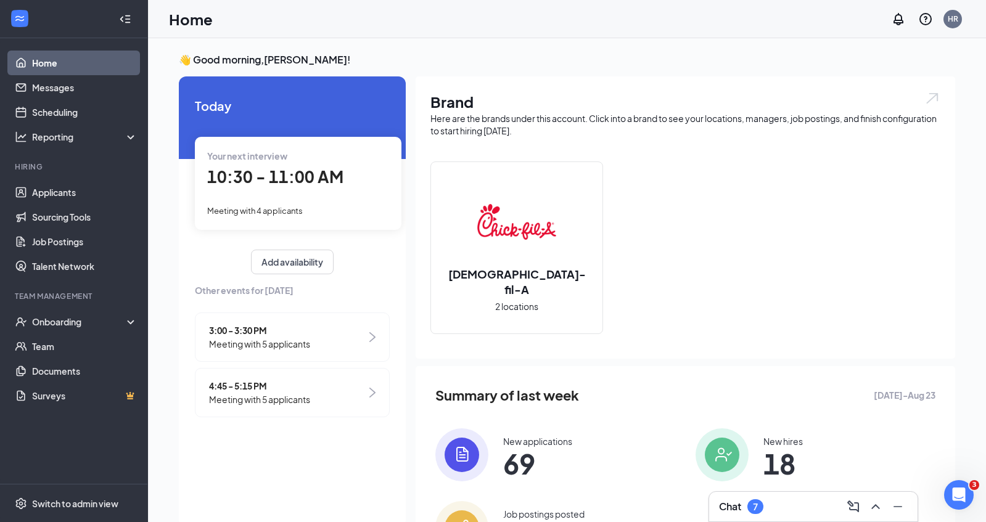
click at [513, 64] on h3 "👋 Good morning, [PERSON_NAME] !" at bounding box center [567, 60] width 776 height 14
click at [777, 472] on div "Chat 7" at bounding box center [813, 507] width 189 height 20
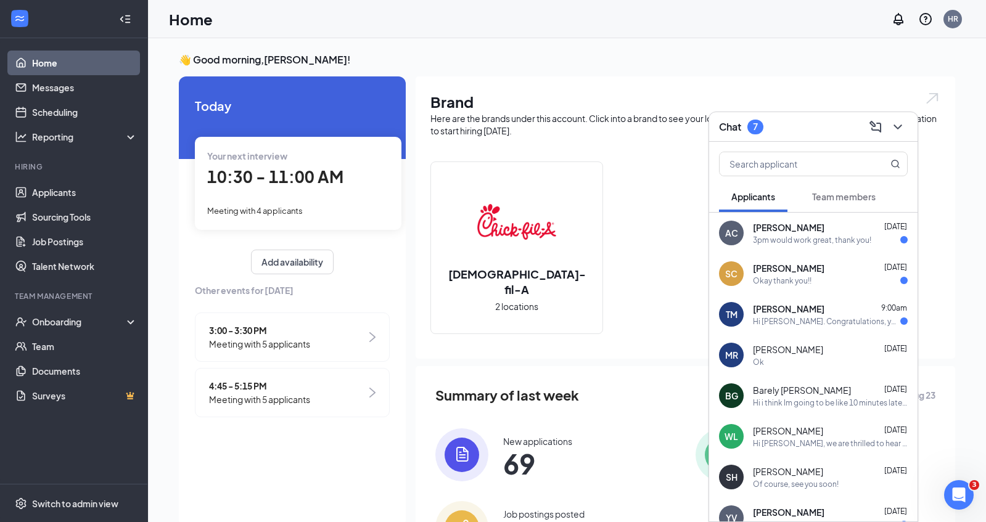
click at [867, 194] on span "Team members" at bounding box center [844, 196] width 64 height 11
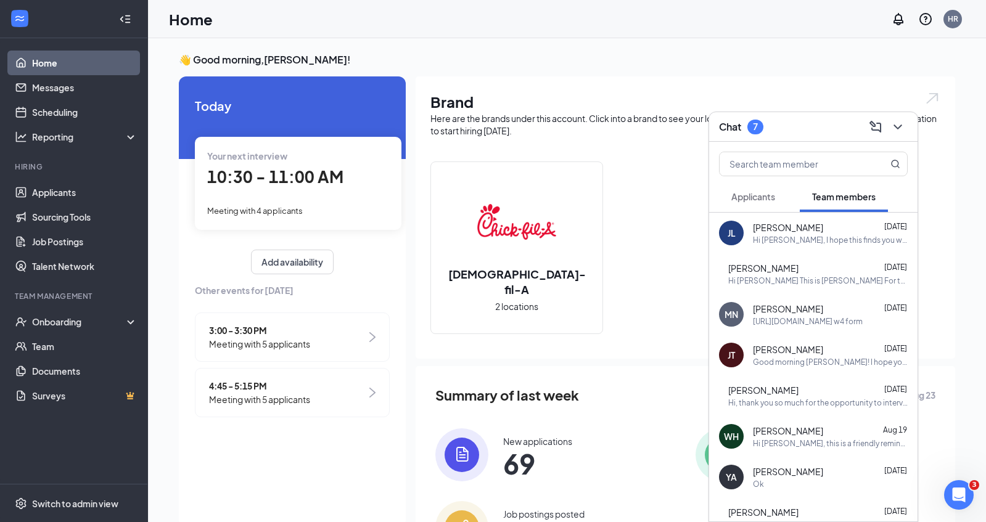
click at [737, 193] on span "Applicants" at bounding box center [753, 196] width 44 height 11
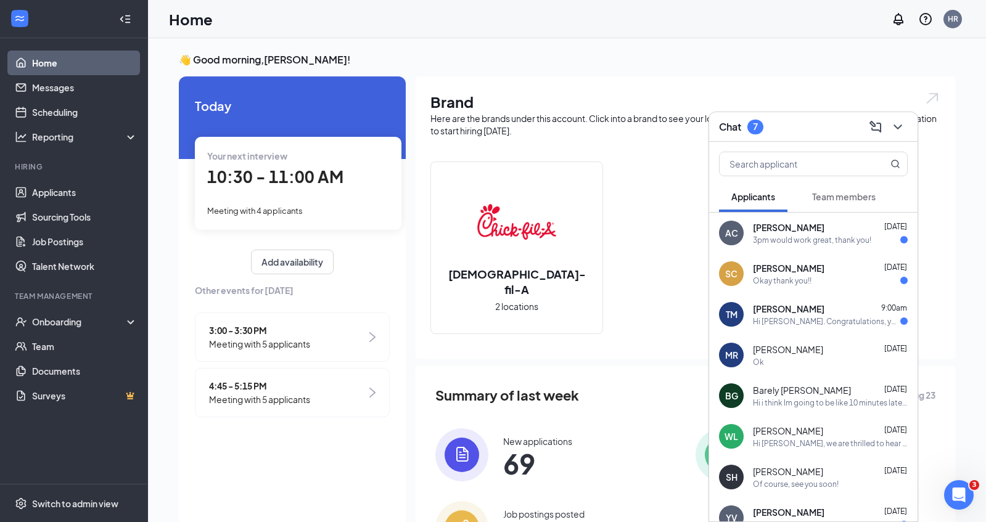
click at [812, 126] on div "Chat 7" at bounding box center [813, 126] width 189 height 19
